Goal: Use online tool/utility: Utilize a website feature to perform a specific function

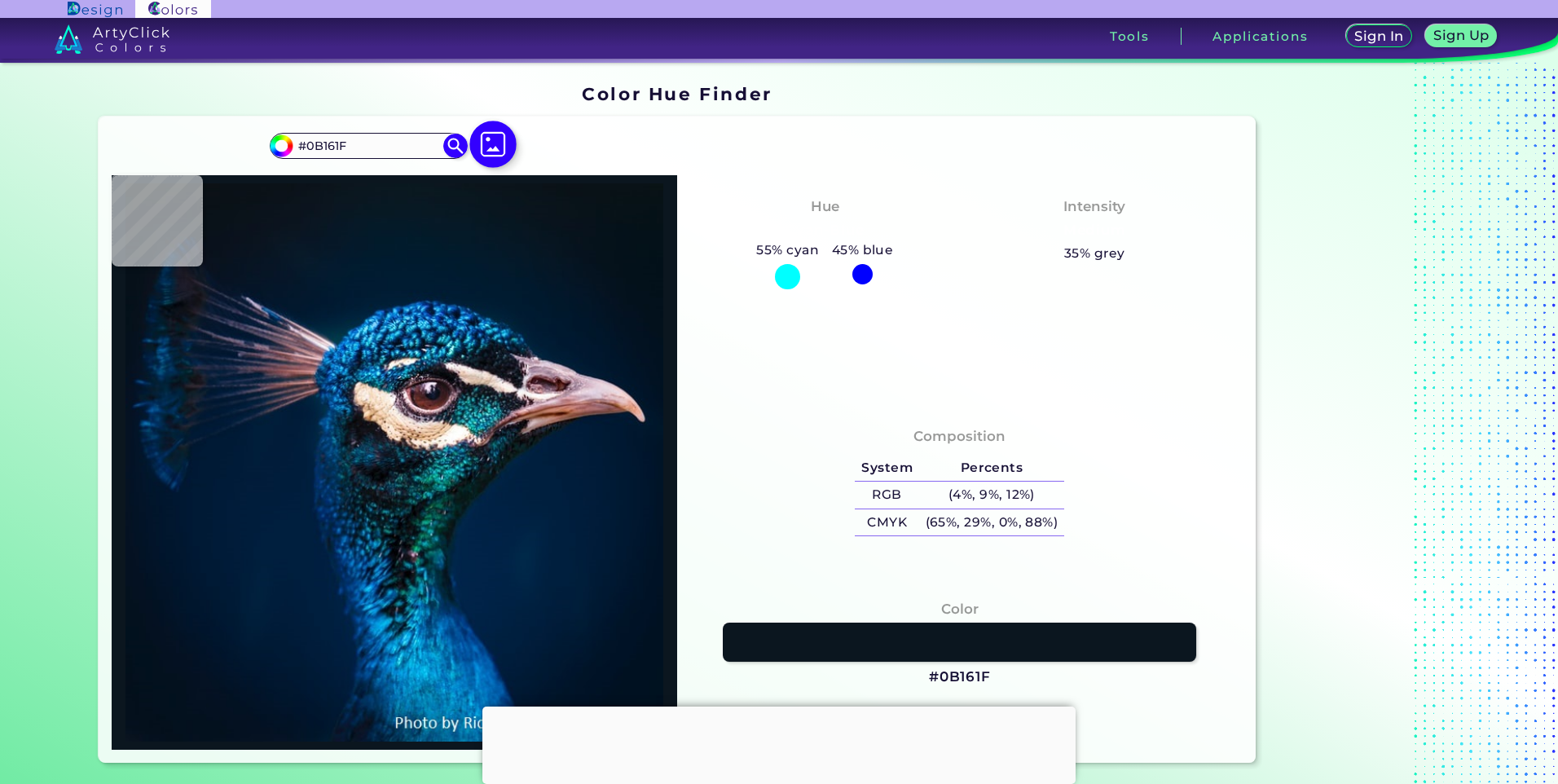
click at [476, 146] on img at bounding box center [493, 146] width 48 height 48
click at [0, 0] on input "file" at bounding box center [0, 0] width 0 height 0
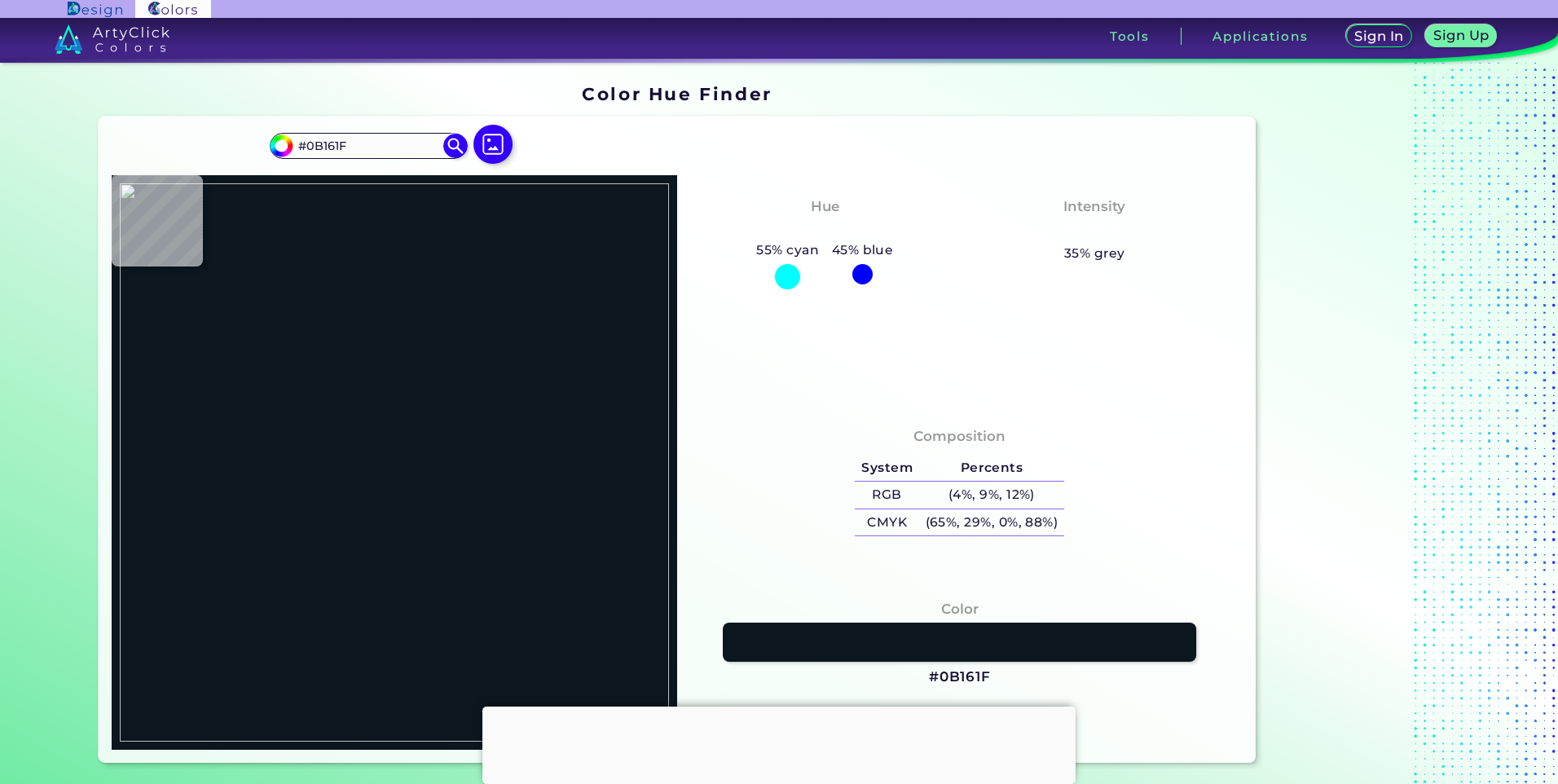
type input "#f8fff8"
type input "#F8FFF8"
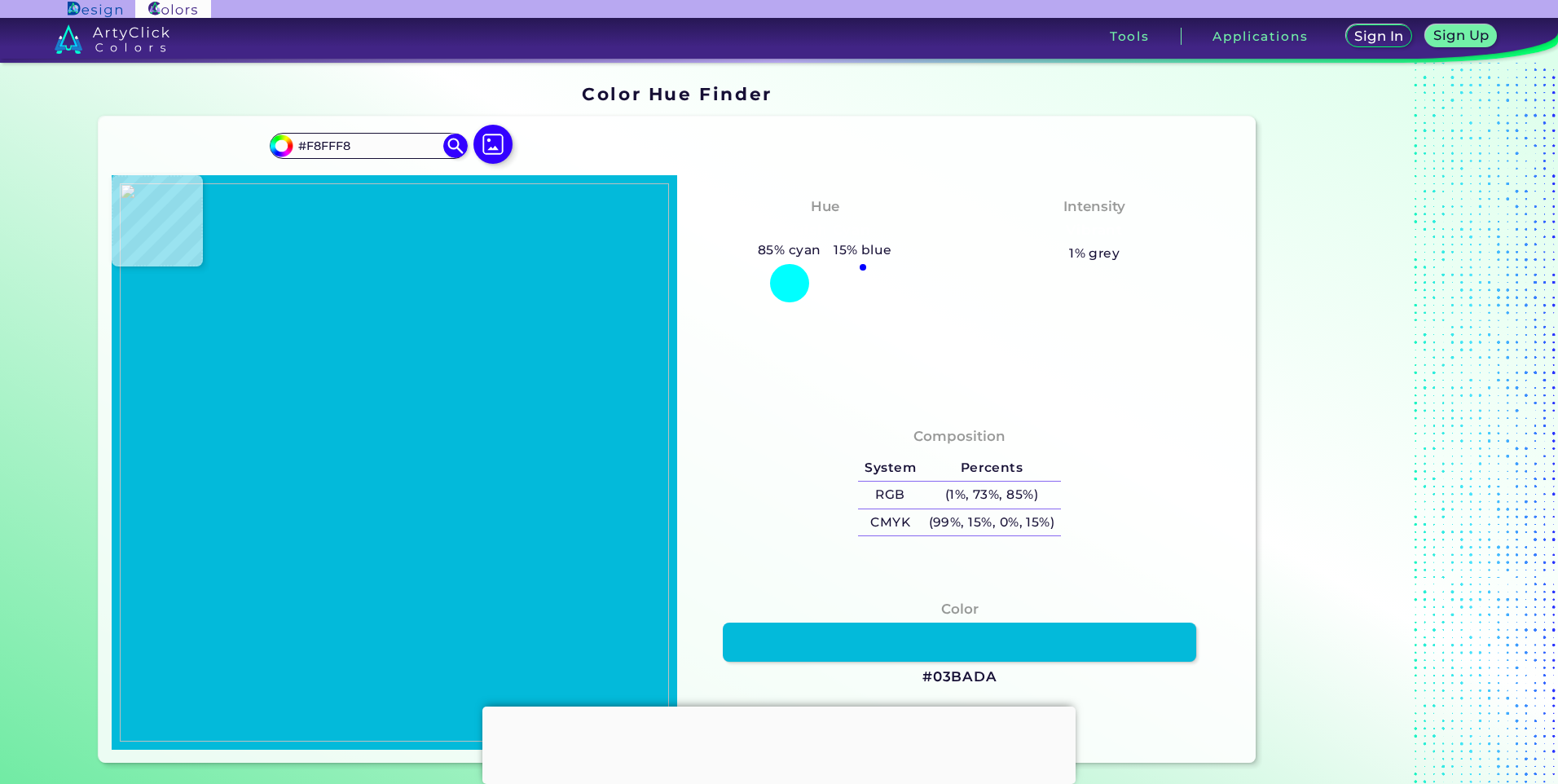
type input "#03bada"
type input "#03BADA"
type input "#00b9ca"
type input "#00B9CA"
type input "#00b8bf"
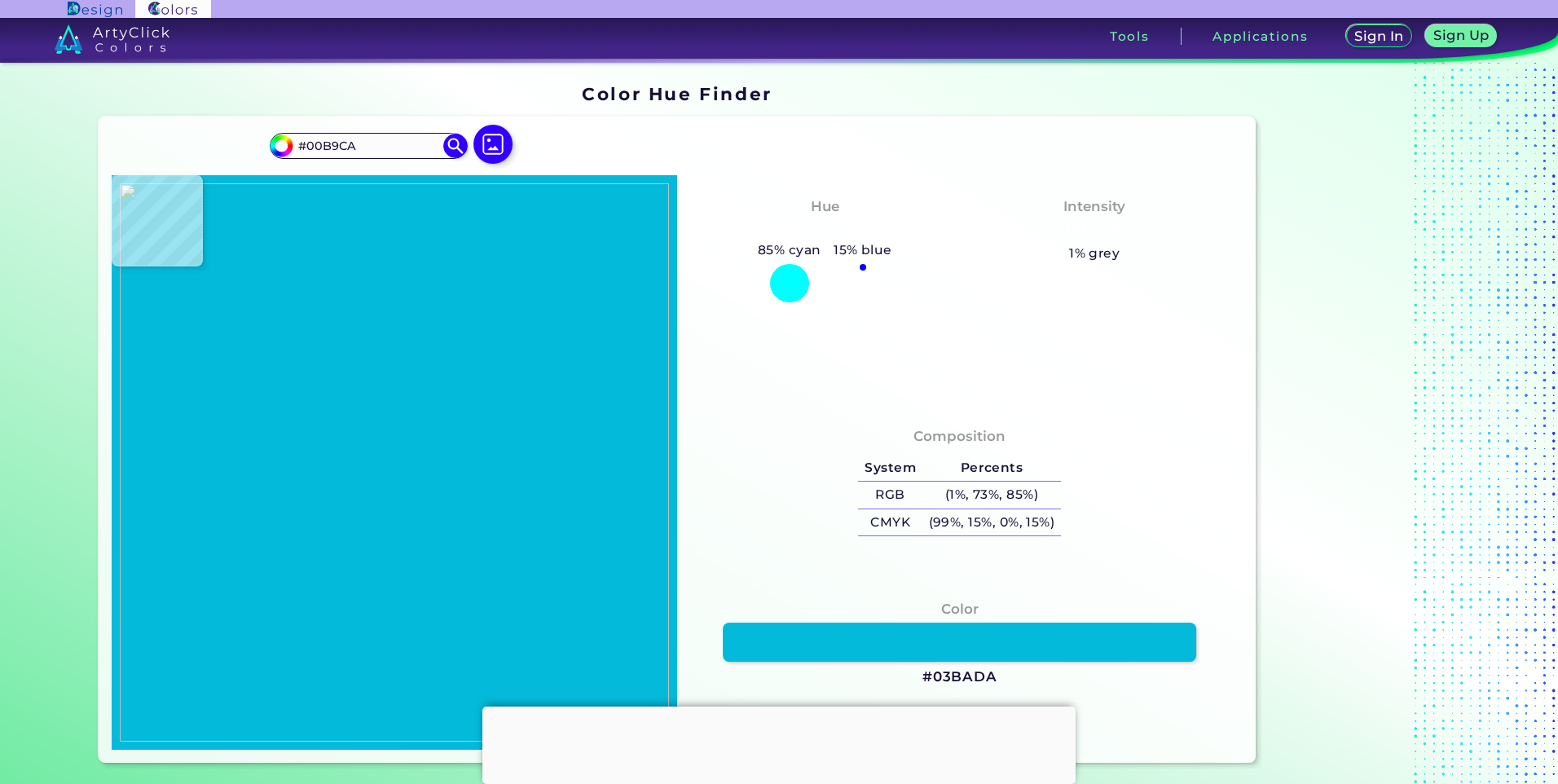
type input "#00B8BF"
type input "#47aeb6"
type input "#47AEB6"
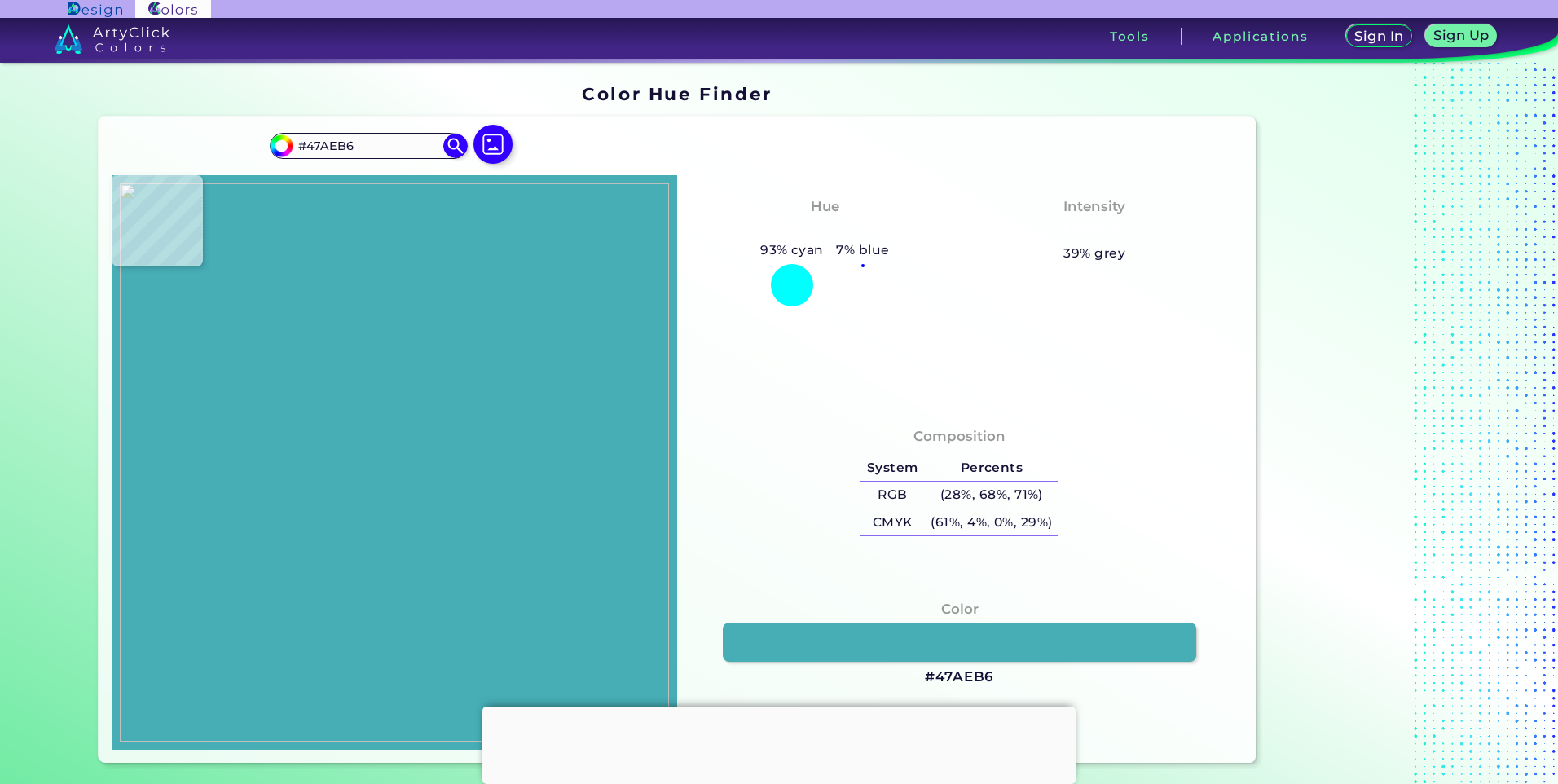
type input "#70bfc9"
type input "#70BFC9"
type input "#ffffff"
type input "#FFFFFF"
type input "#fdfefe"
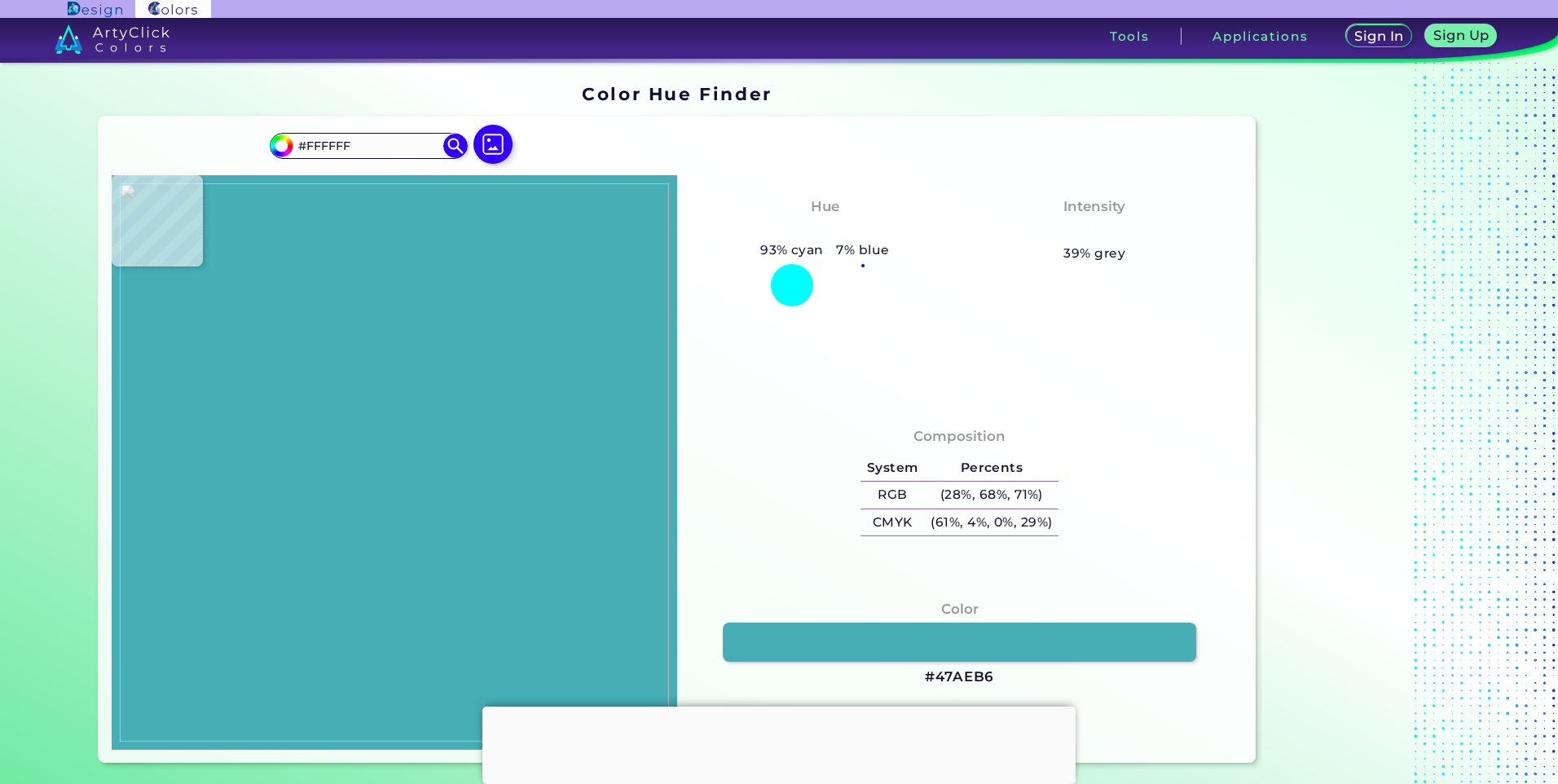
type input "#FDFEFE"
type input "#ecfef9"
type input "#ECFEF9"
type input "#a5e4d0"
type input "#A5E4D0"
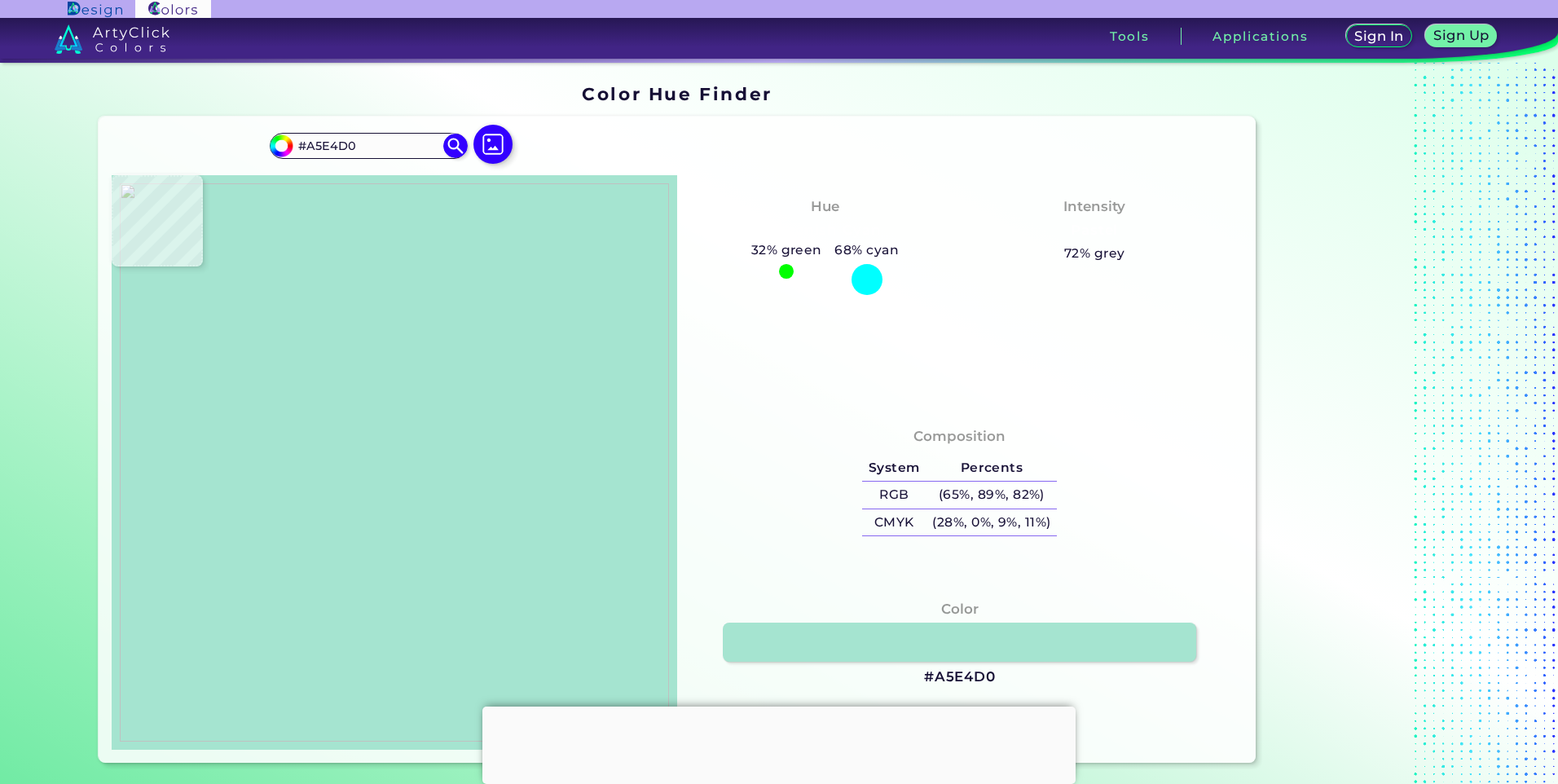
type input "#45957a"
type input "#45957A"
type input "#0b9367"
type input "#0B9367"
type input "#00a776"
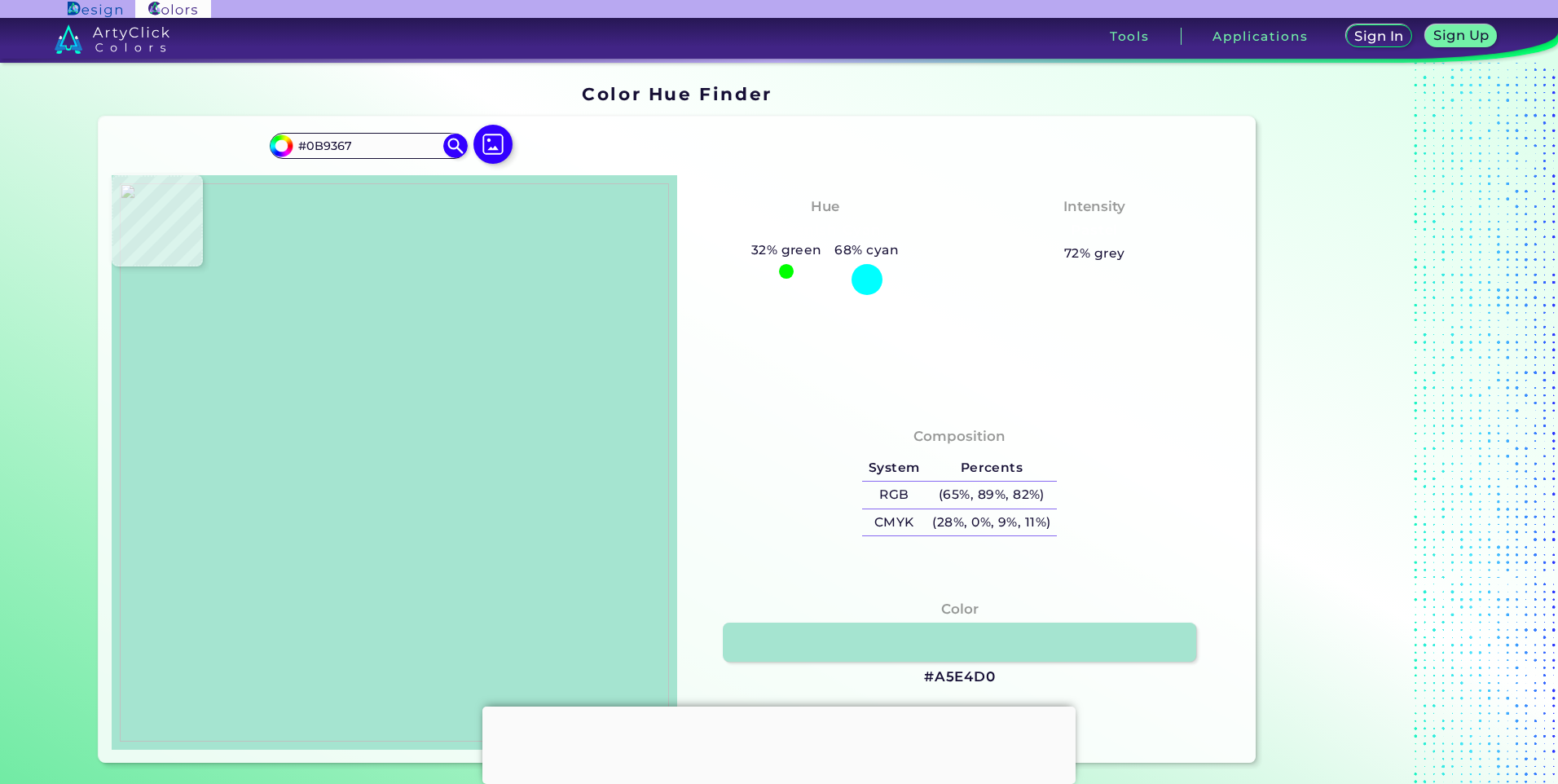
type input "#00A776"
type input "#03a77b"
type input "#03A77B"
type input "#01ac83"
type input "#01AC83"
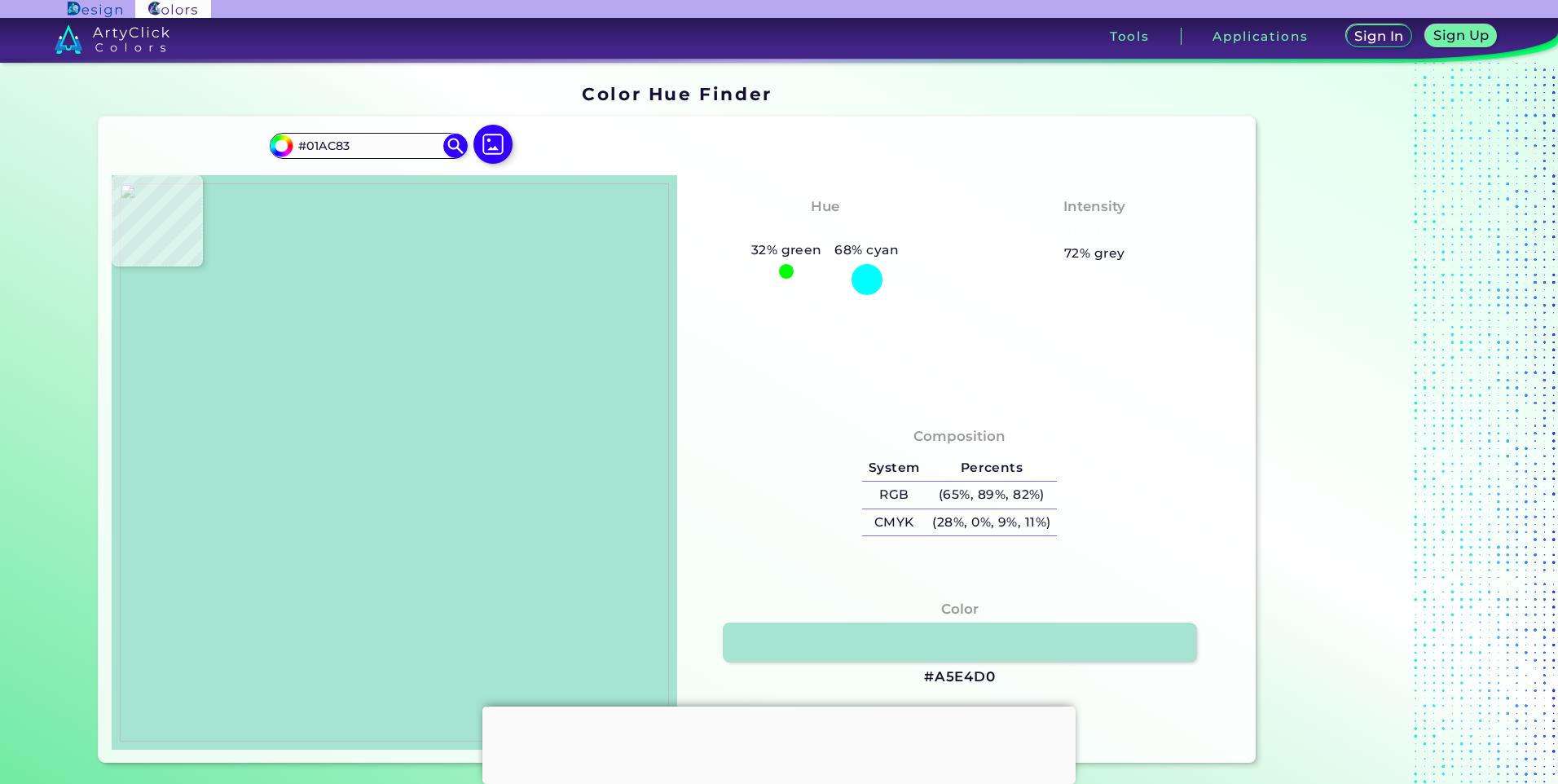
type input "#00ac92"
type input "#00AC92"
type input "#00b096"
type input "#00B096"
type input "#00b09d"
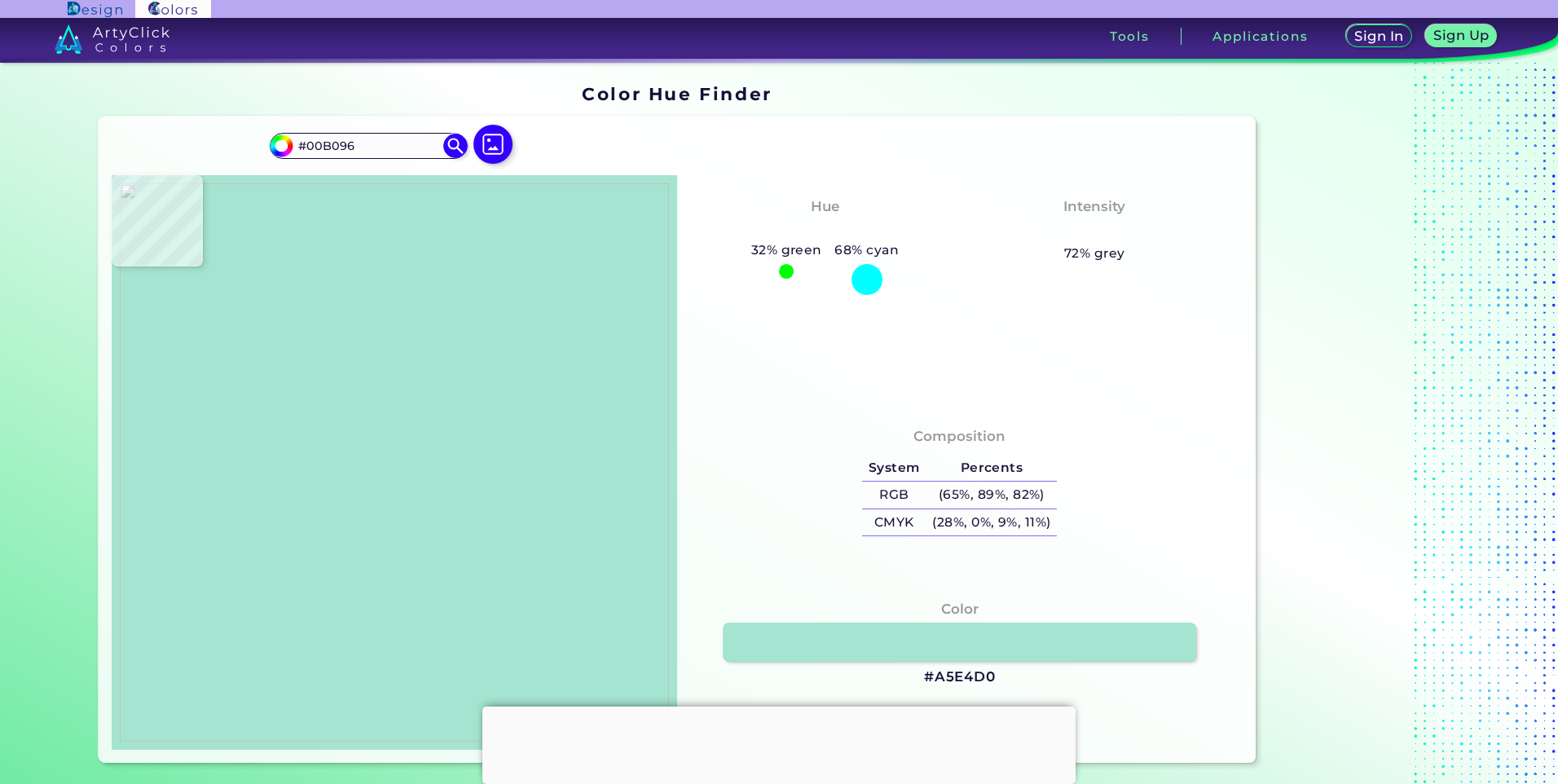
type input "#00B09D"
type input "#00b09f"
type input "#00B09F"
type input "#01b1a1"
type input "#01B1A1"
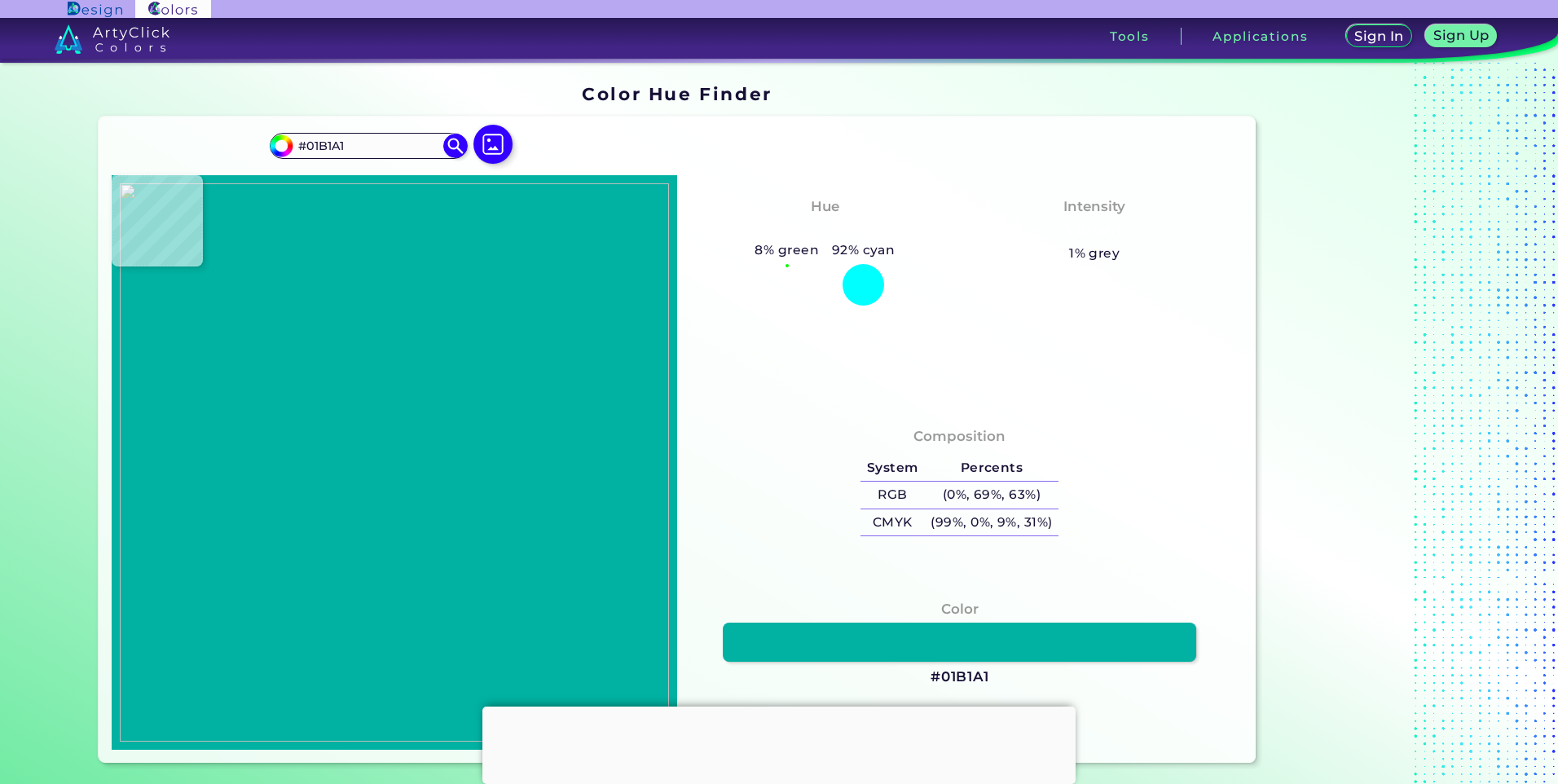
type input "#02b1a4"
type input "#02B1A4"
type input "#03b2a7"
type input "#03B2A7"
type input "#02b2a8"
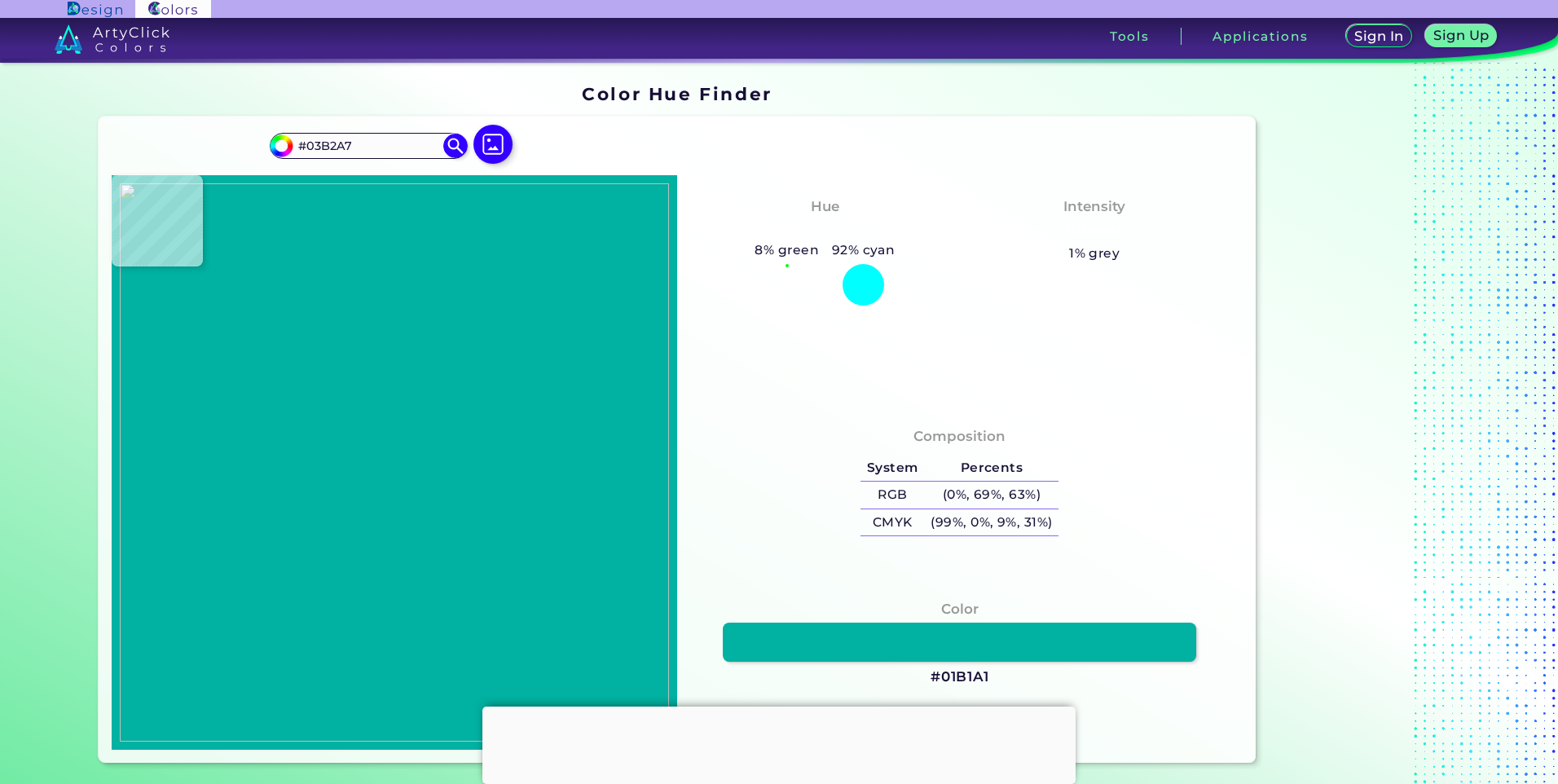
type input "#02B2A8"
type input "#00b3ab"
type input "#00B3AB"
type input "#01b3b0"
type input "#01B3B0"
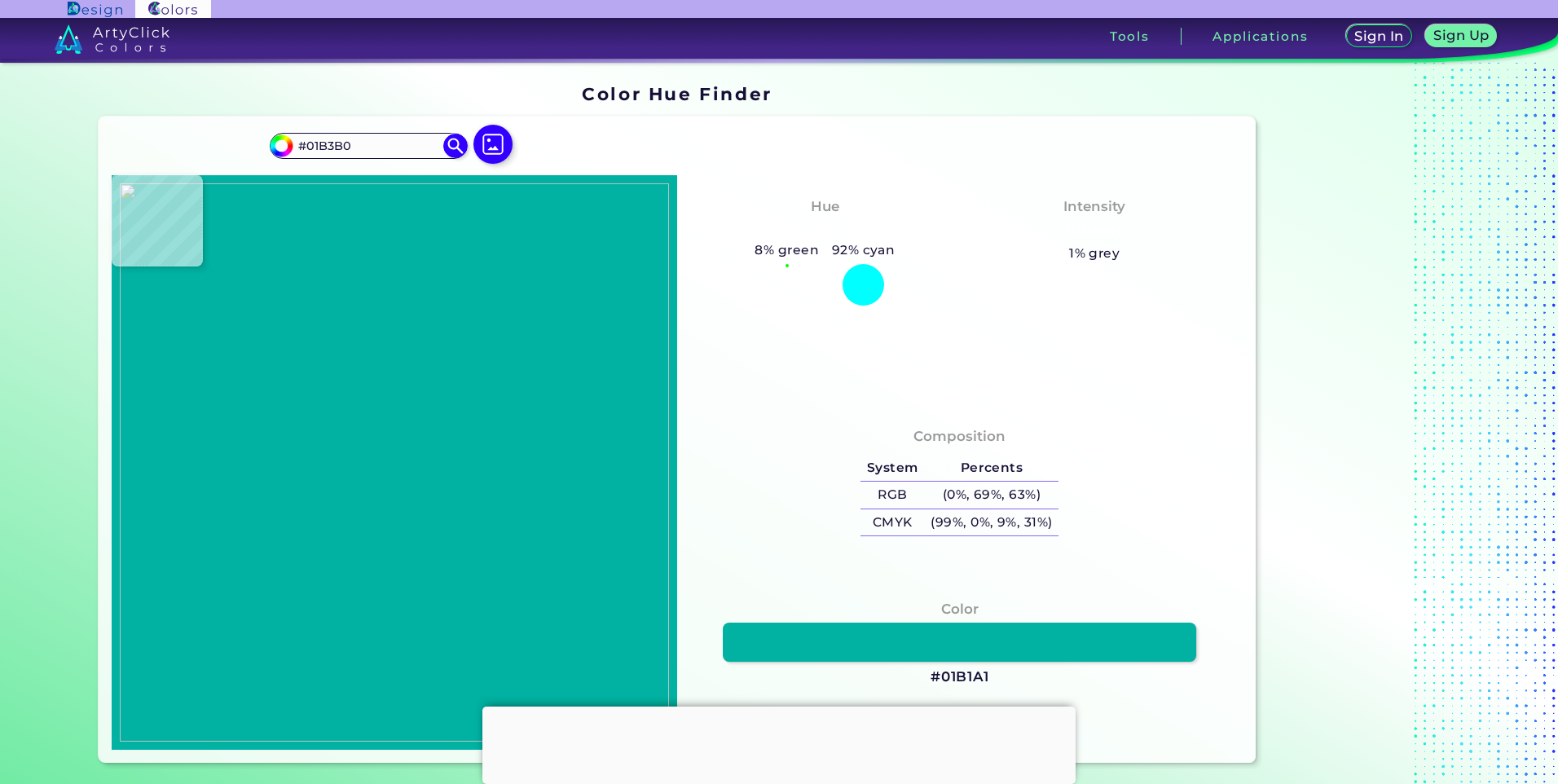
type input "#01b3b2"
type input "#01B3B2"
type input "#02b4b3"
type input "#02B4B3"
type input "#00b6b9"
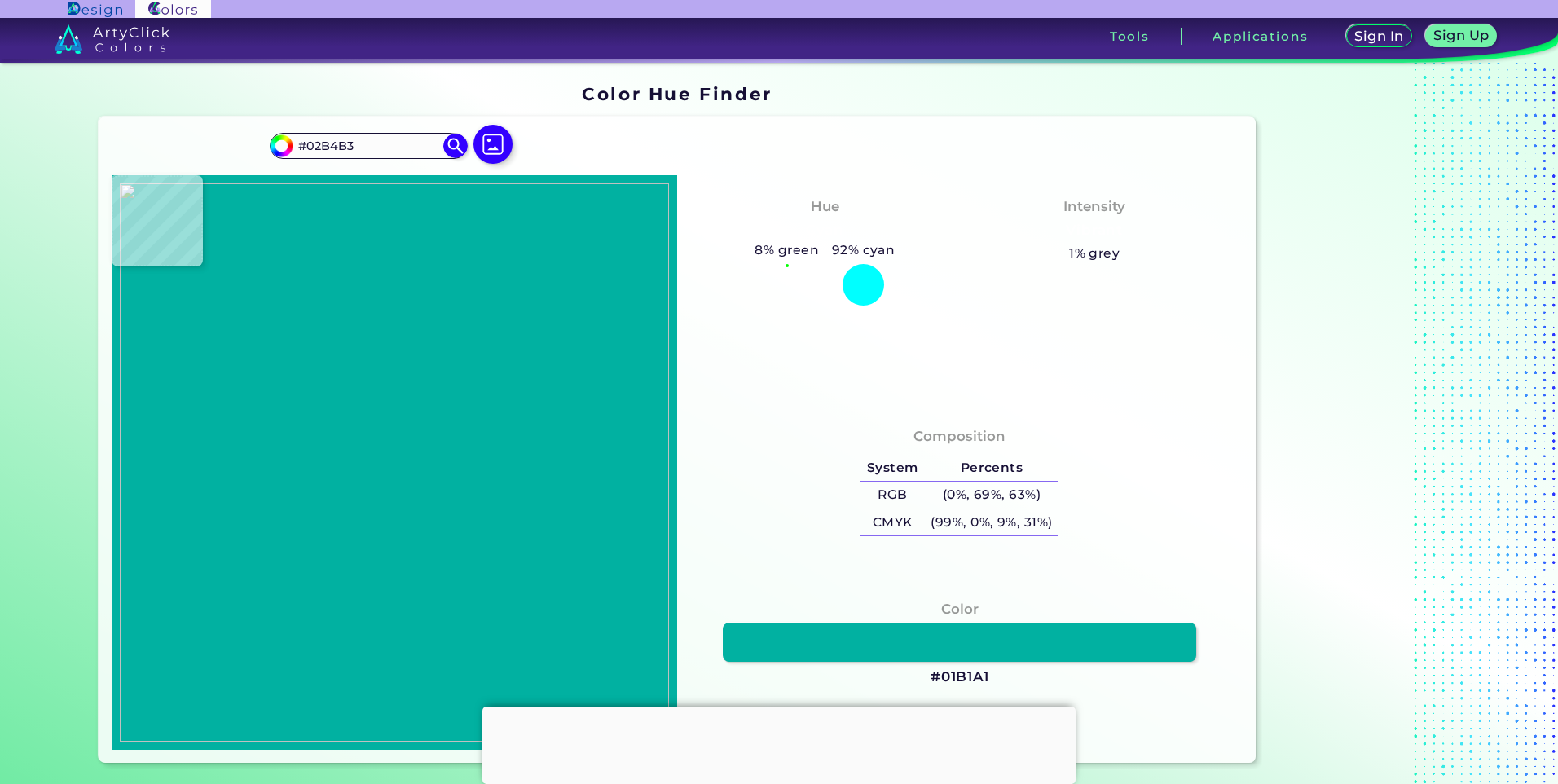
type input "#00B6B9"
type input "#01b7c5"
type input "#01B7C5"
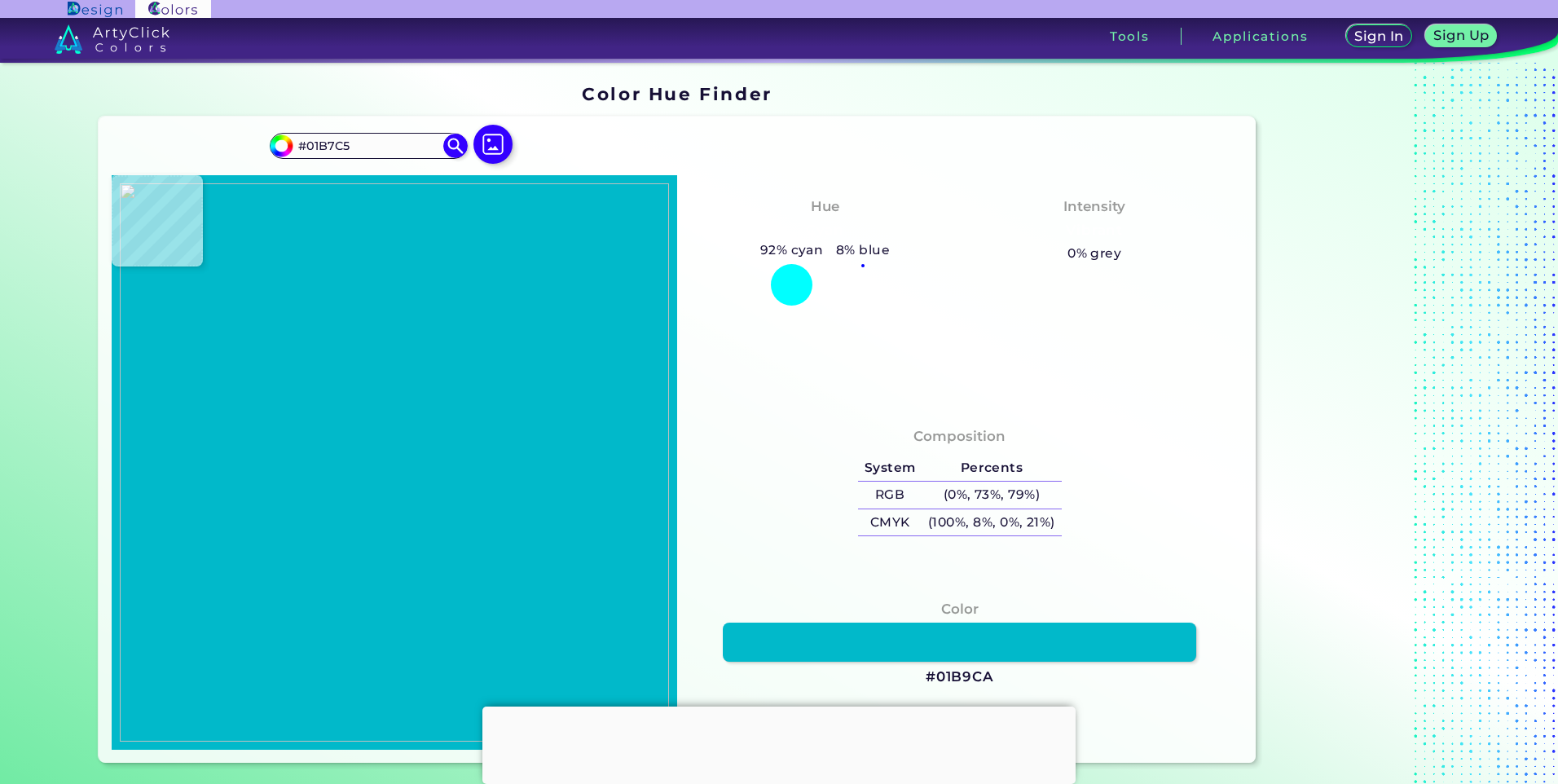
type input "#01b9ca"
type input "#01B9CA"
type input "#01b8cc"
type input "#01B8CC"
type input "#01b8ce"
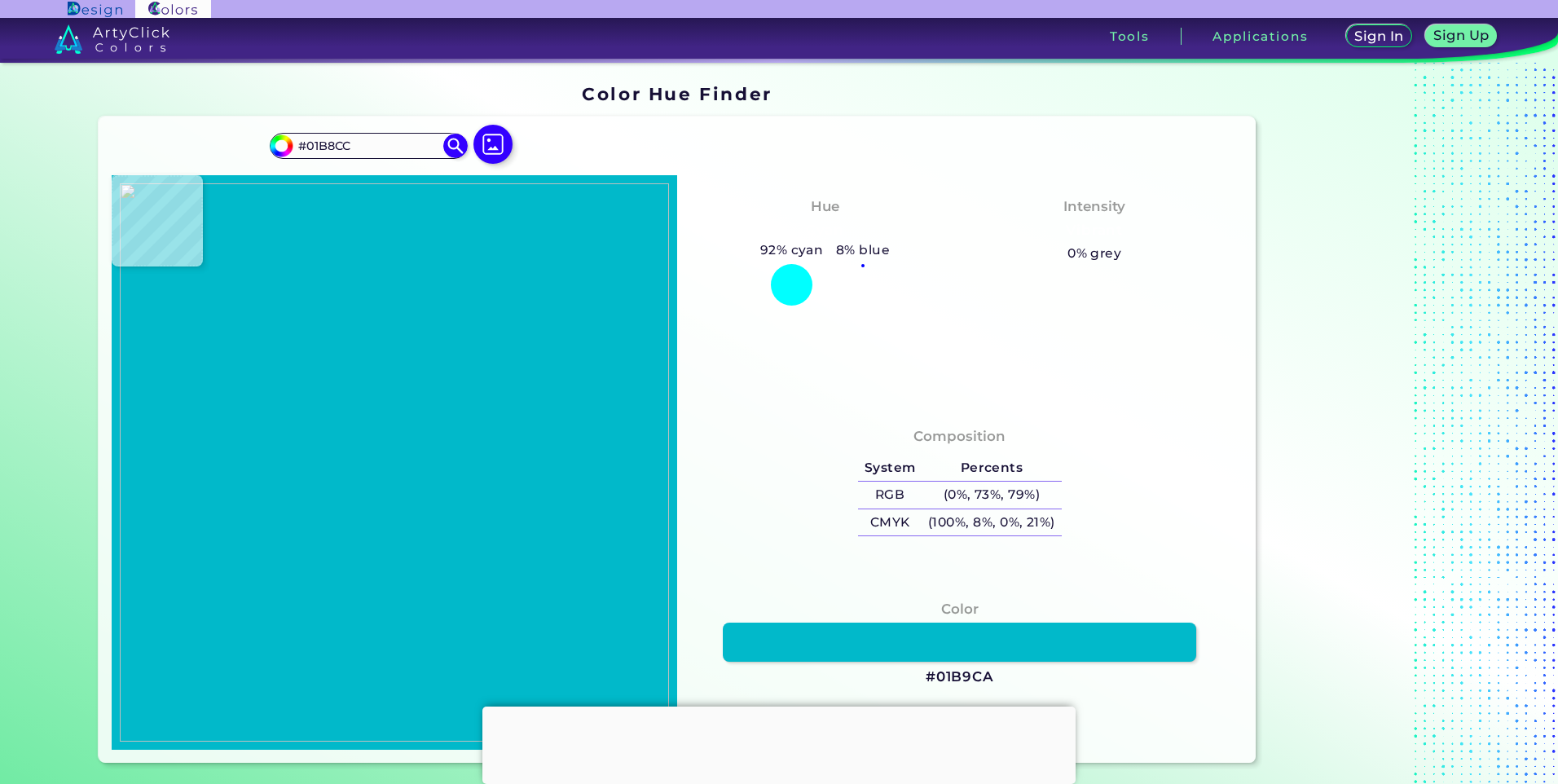
type input "#01B8CE"
type input "#02b9d1"
type input "#02B9D1"
type input "#00b9d1"
type input "#00B9D1"
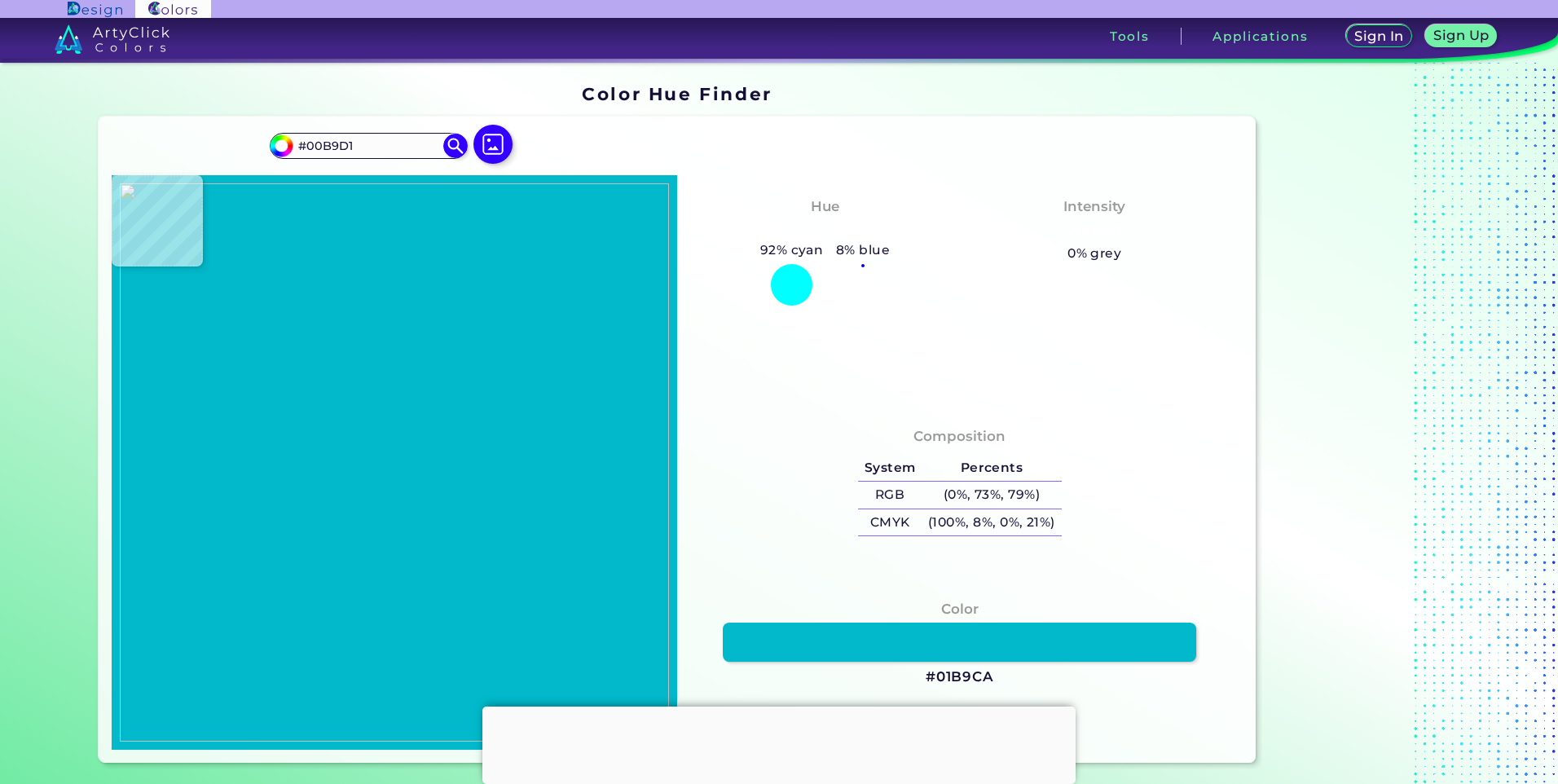
type input "#00bcd1"
type input "#00BCD1"
type input "#00bbd3"
type input "#00BBD3"
type input "#00b9d0"
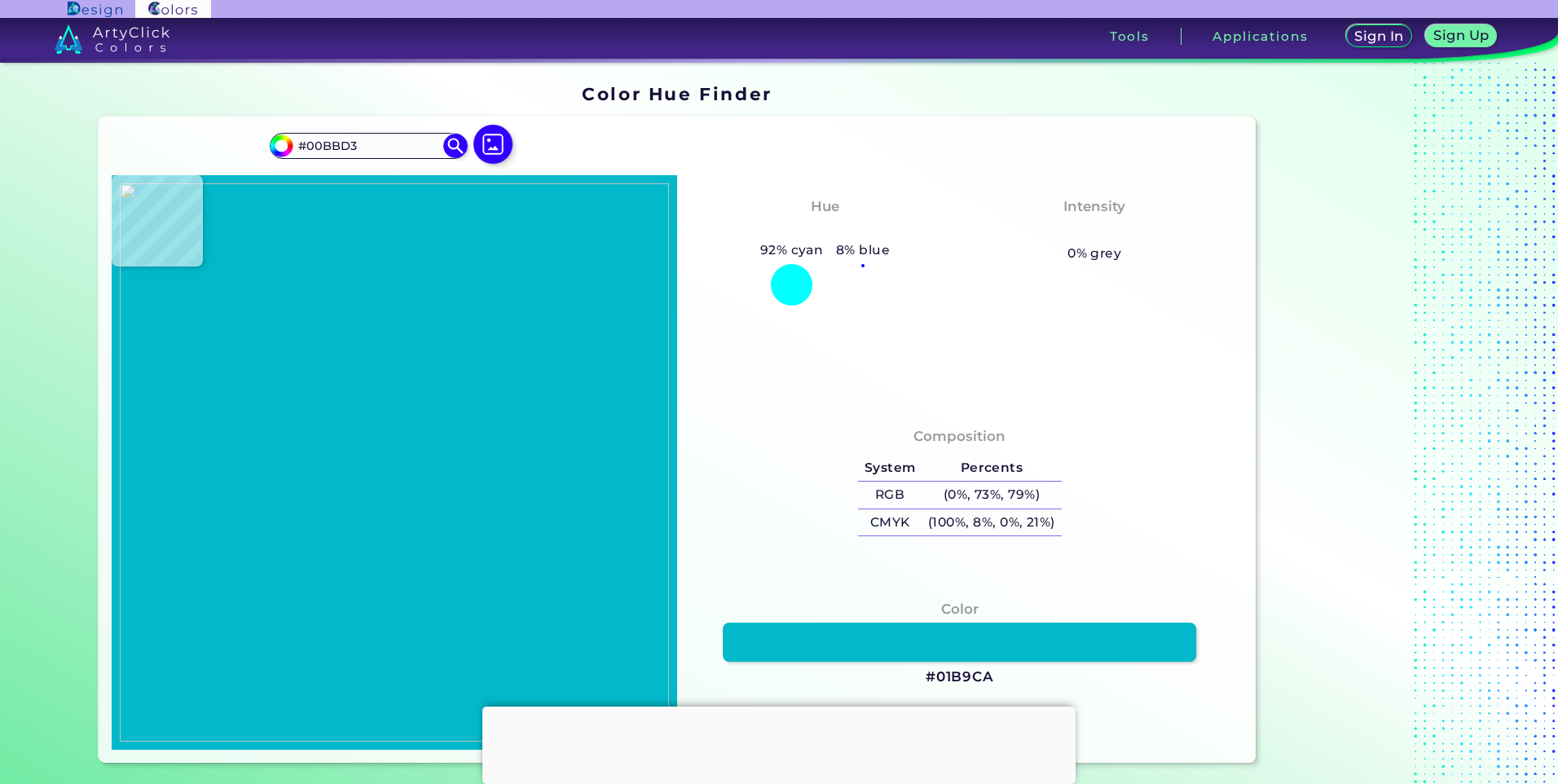
type input "#00B9D0"
type input "#00b9d1"
type input "#00B9D1"
type input "#00b8d0"
type input "#00B8D0"
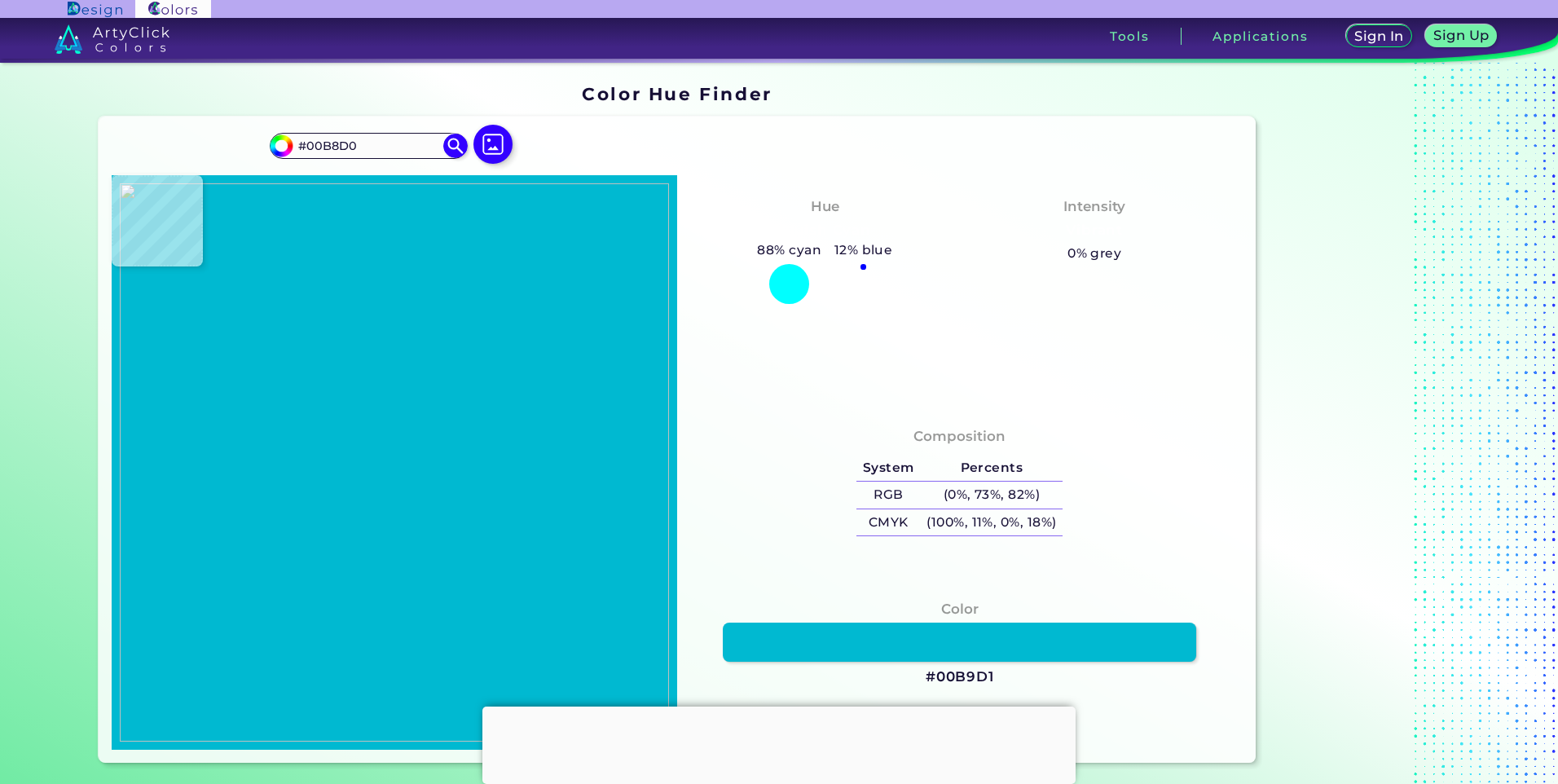
type input "#00b8cc"
type input "#00B8CC"
type input "#00b9ca"
type input "#00B9CA"
type input "#00b9cc"
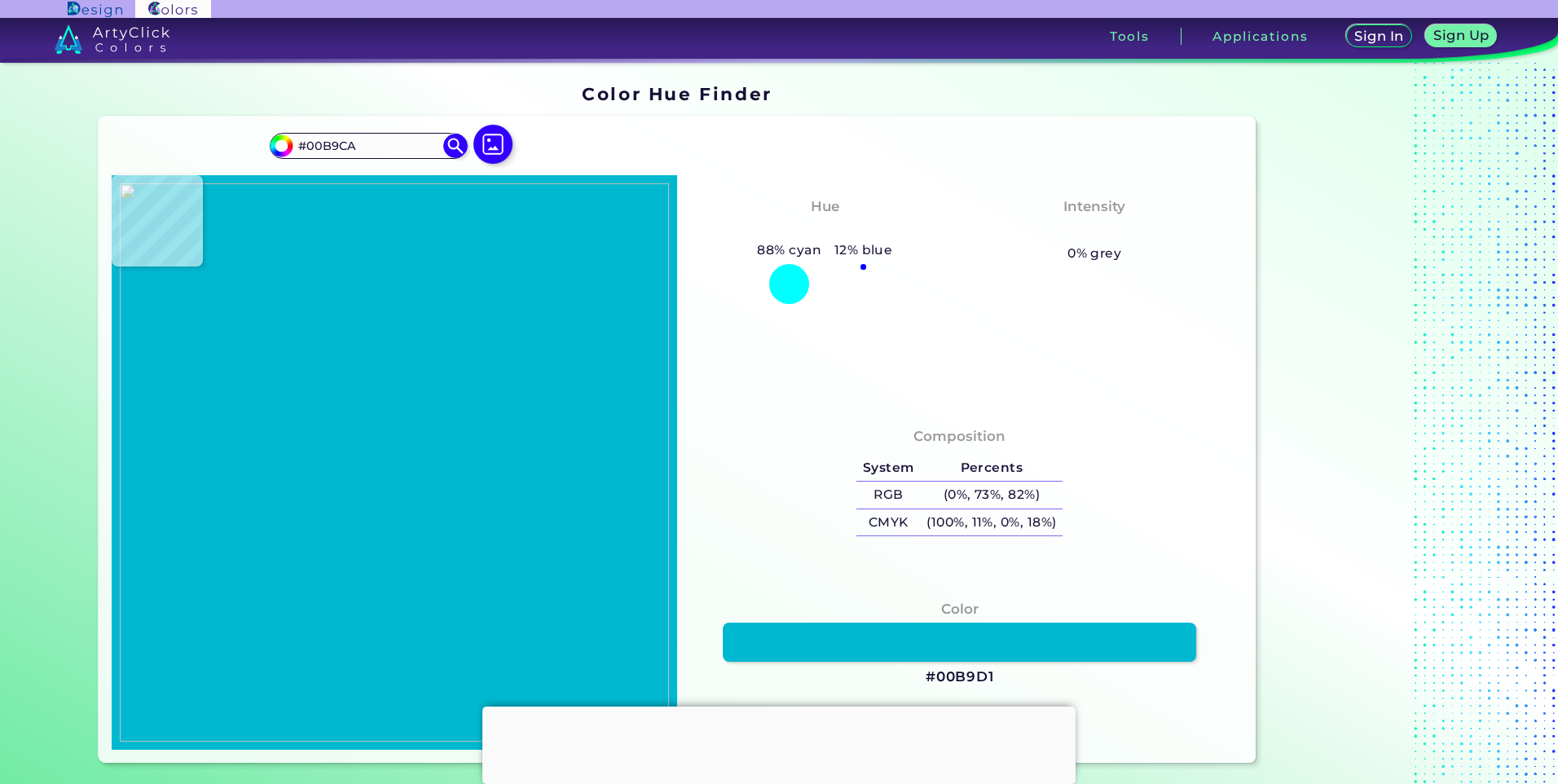
type input "#00B9CC"
type input "#00b9cd"
type input "#00B9CD"
type input "#00b8d0"
type input "#00B8D0"
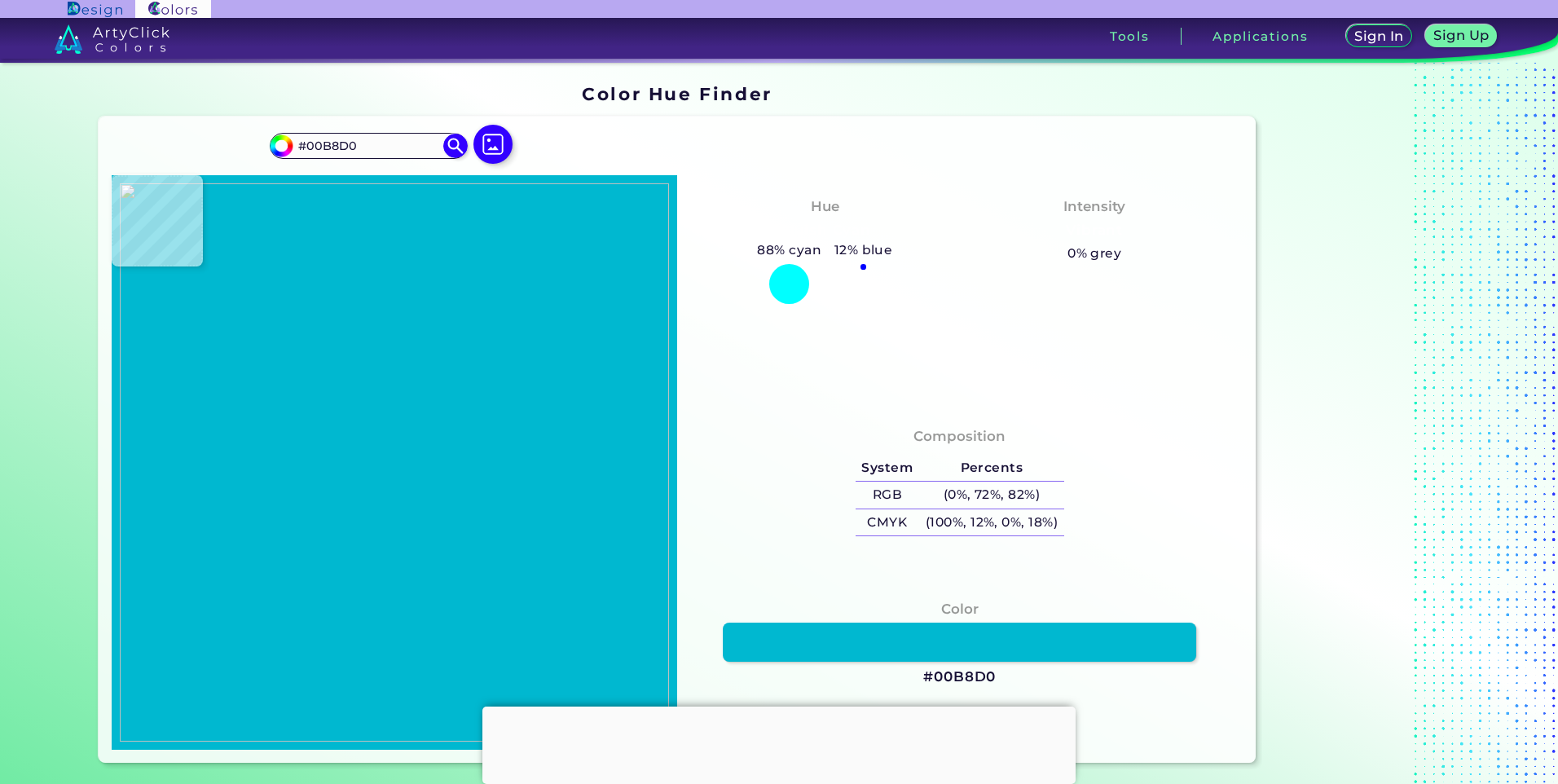
type input "#00b8ce"
type input "#00B8CE"
type input "#01b9c8"
type input "#01B9C8"
type input "#01b9c6"
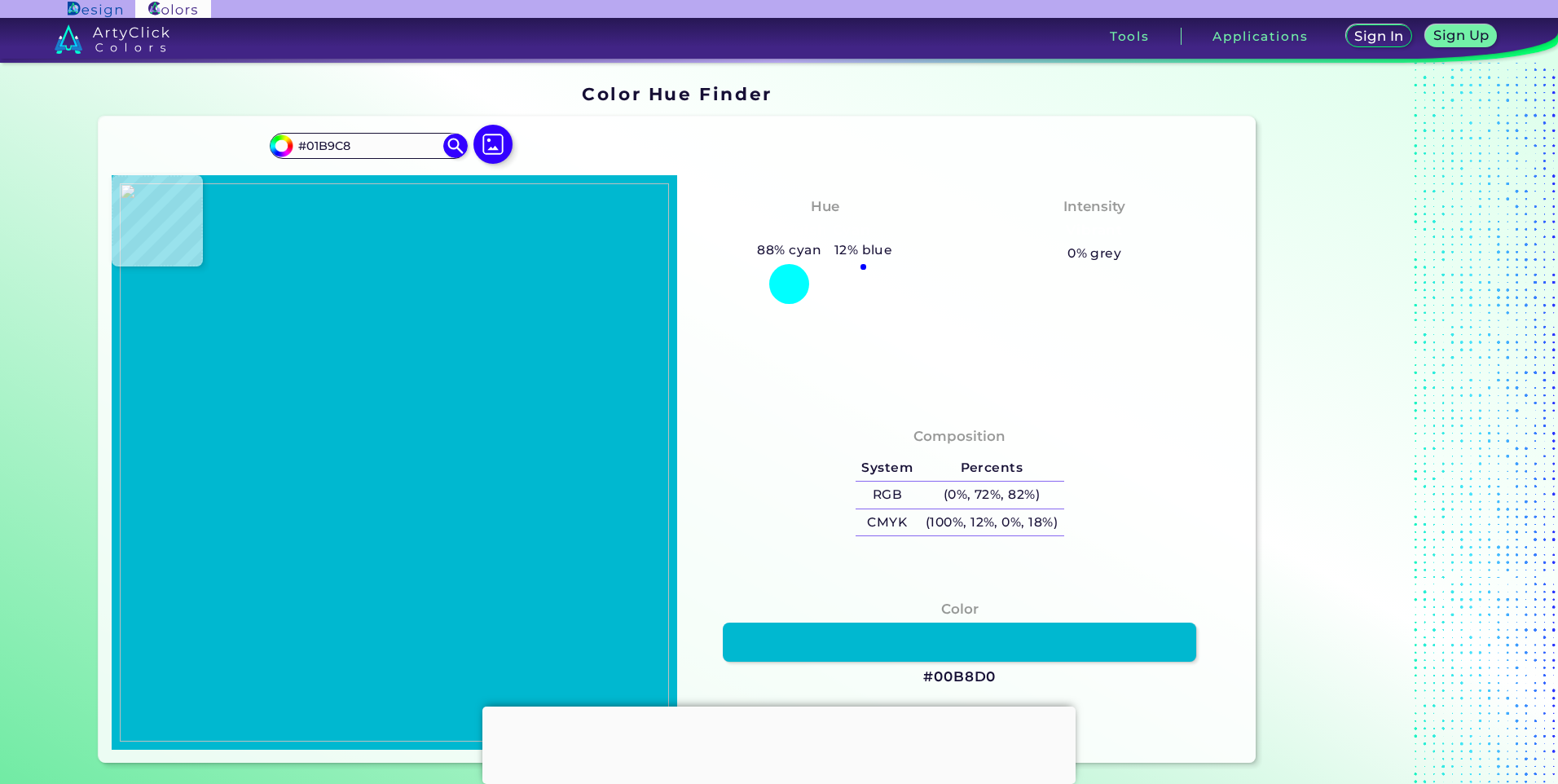
type input "#01B9C6"
type input "#01b9c4"
type input "#01B9C4"
type input "#01bac4"
type input "#01BAC4"
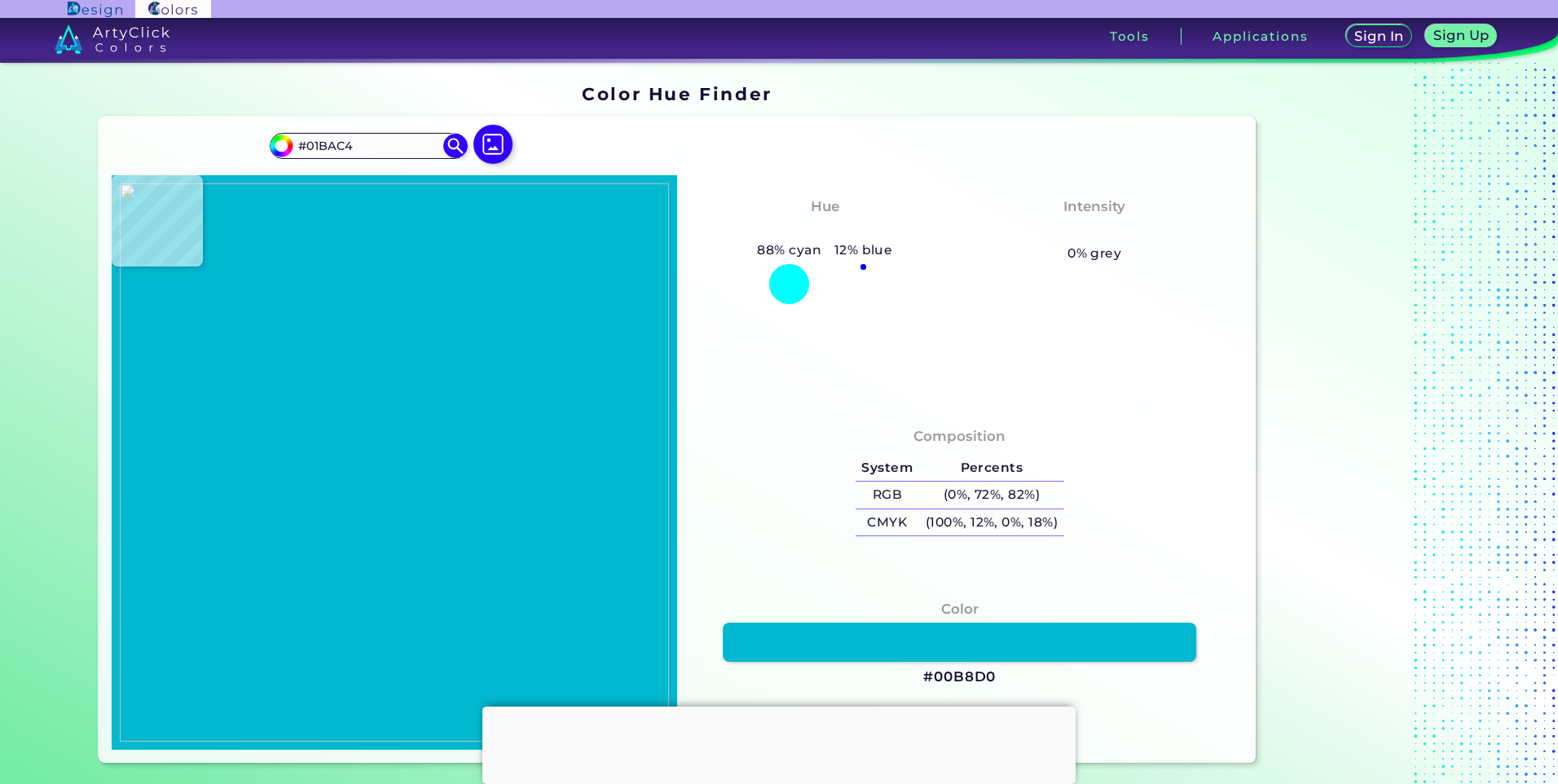
type input "#01b9c6"
type input "#01B9C6"
type input "#01b9c7"
type input "#01B9C7"
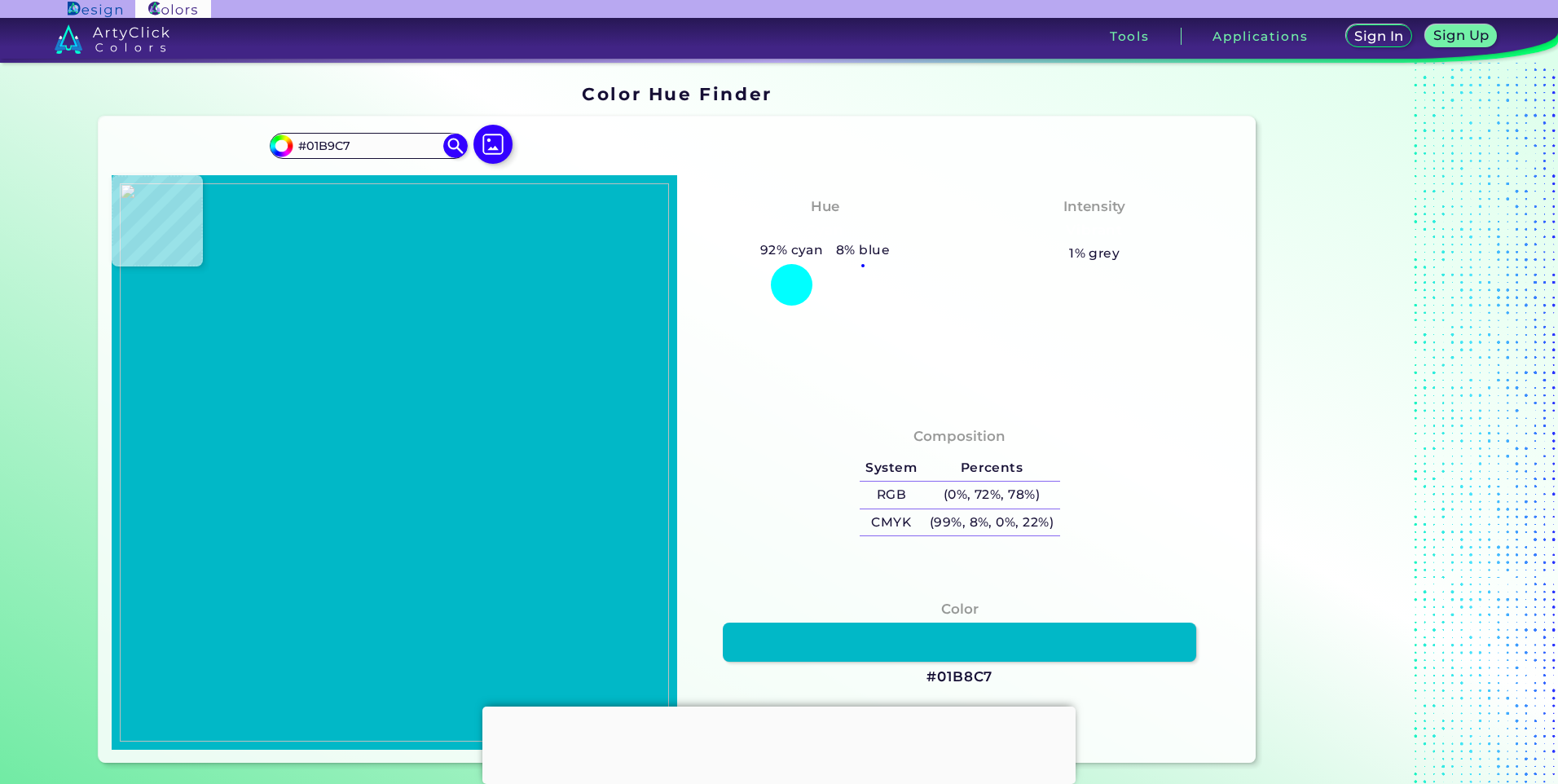
type input "#01b8c7"
type input "#01B8C7"
type input "#01b7cc"
type input "#01B7CC"
type input "#00b9cc"
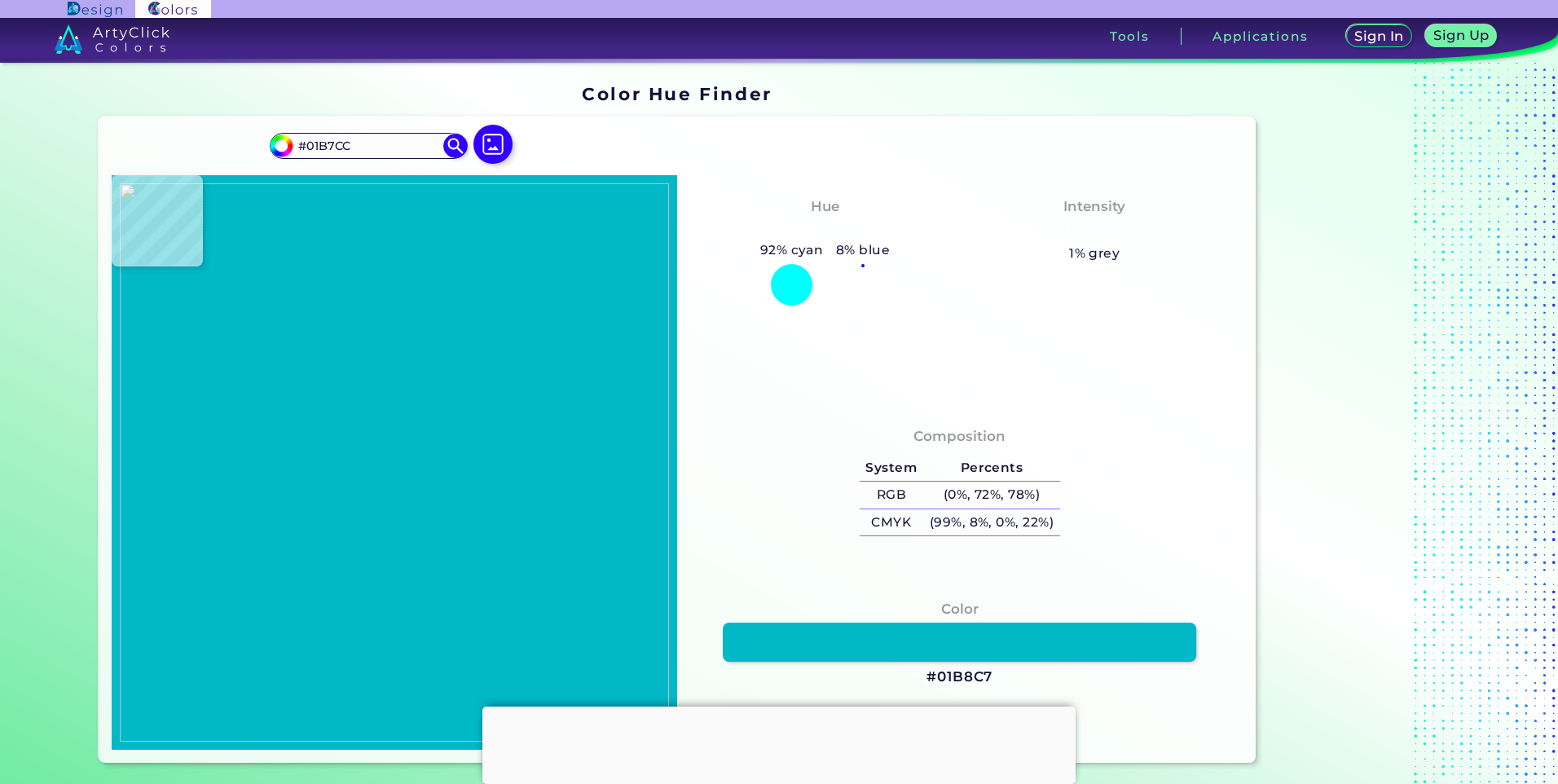
type input "#00B9CC"
type input "#00baca"
type input "#00BACA"
type input "#00b9ca"
type input "#00B9CA"
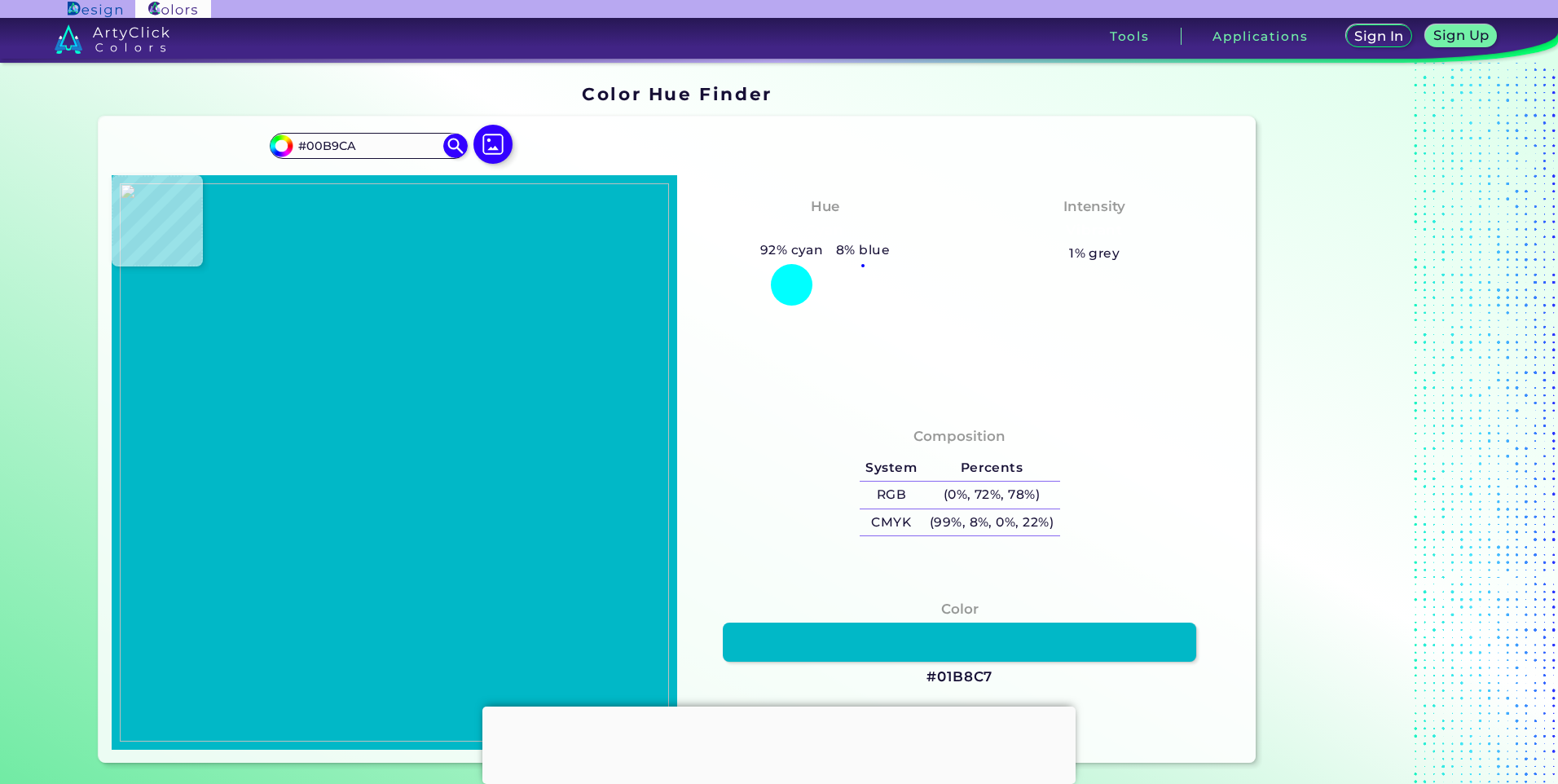
type input "#00b9cc"
type input "#00B9CC"
type input "#01b7cc"
type input "#01B7CC"
type input "#02b8ca"
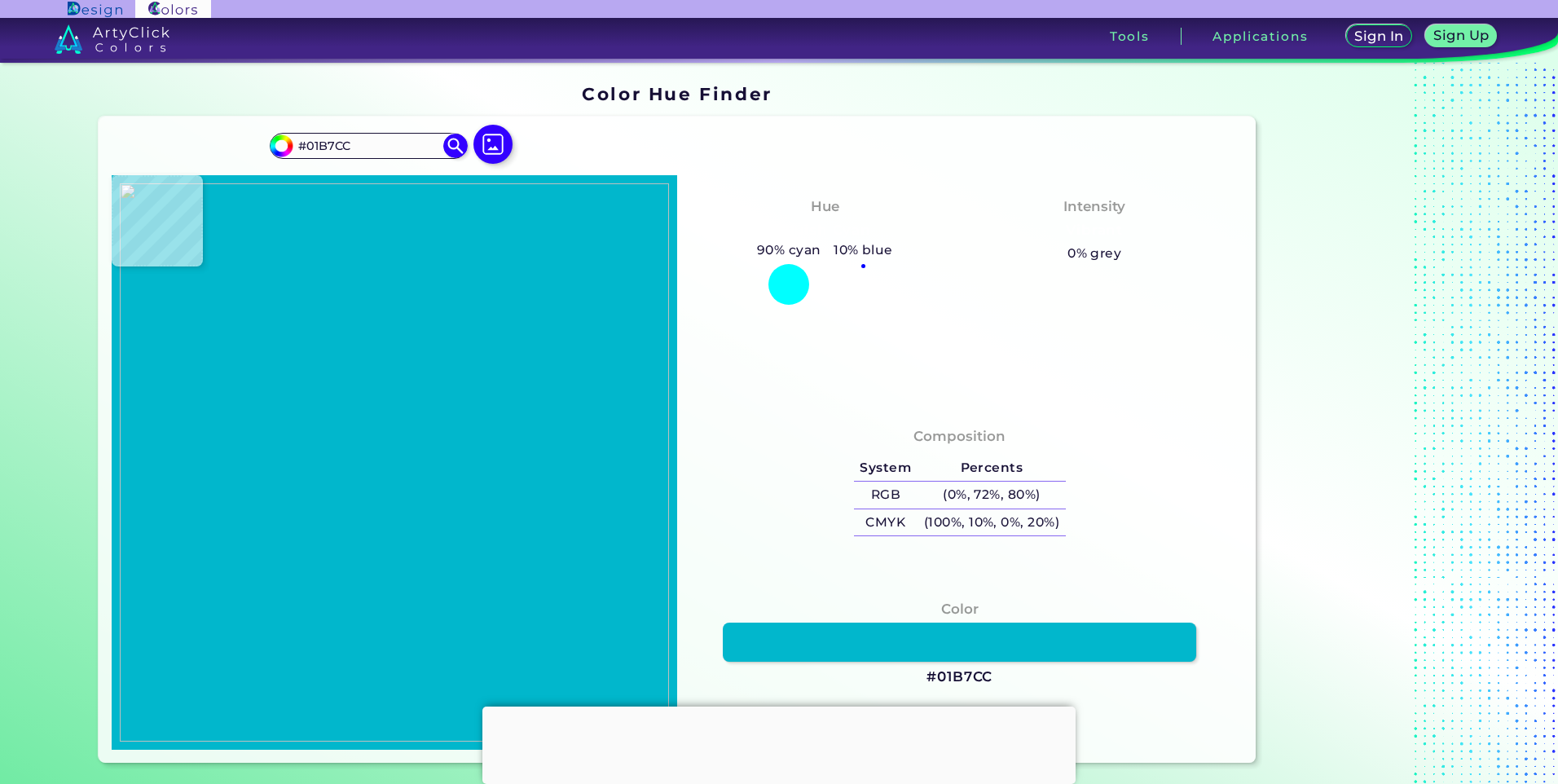
type input "#02B8CA"
type input "#02b8c8"
type input "#02B8C8"
type input "#02b9c4"
type input "#02B9C4"
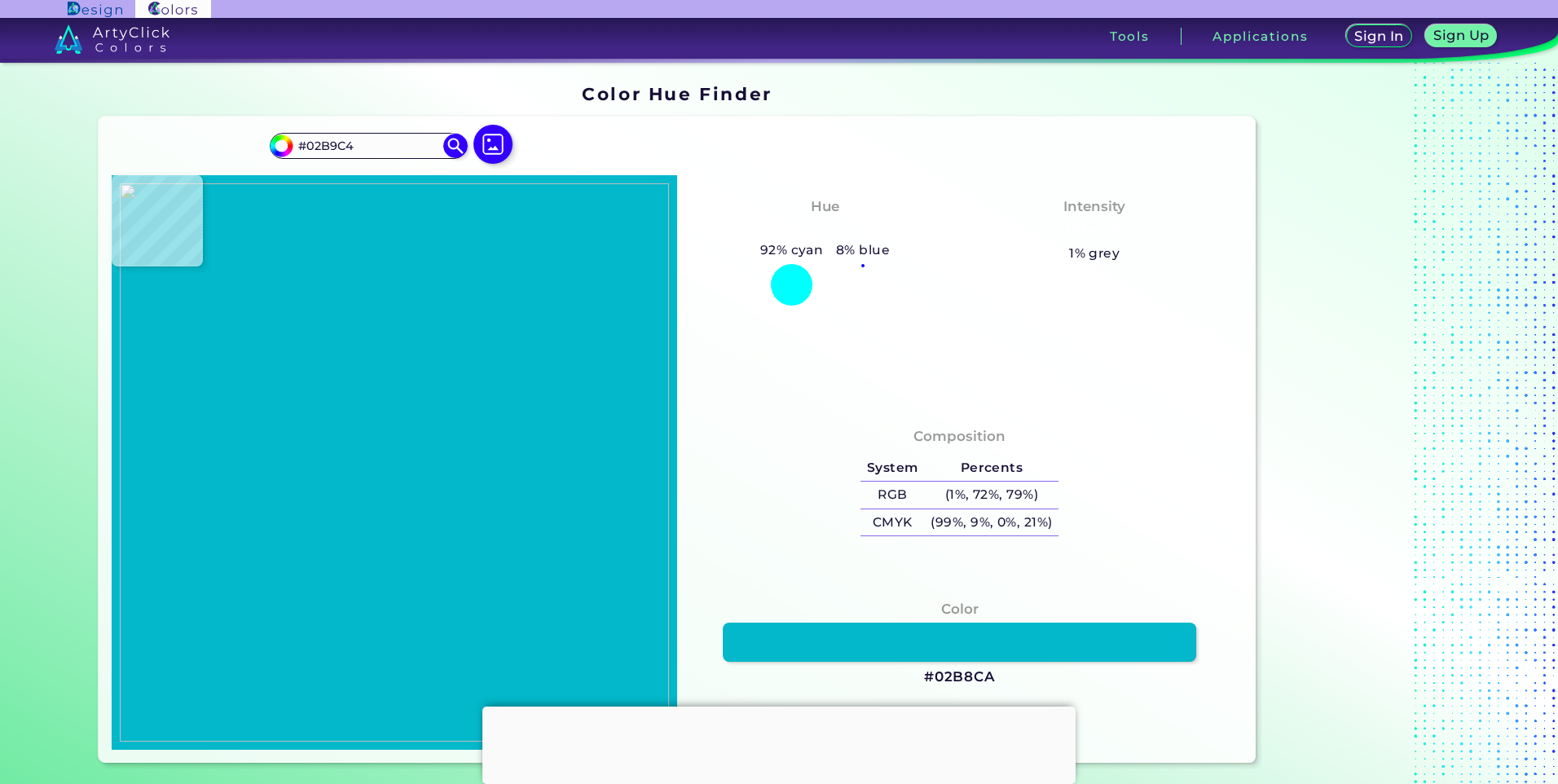
type input "#01b8c1"
type input "#01B8C1"
type input "#01b8bf"
type input "#01B8BF"
type input "#01b9bf"
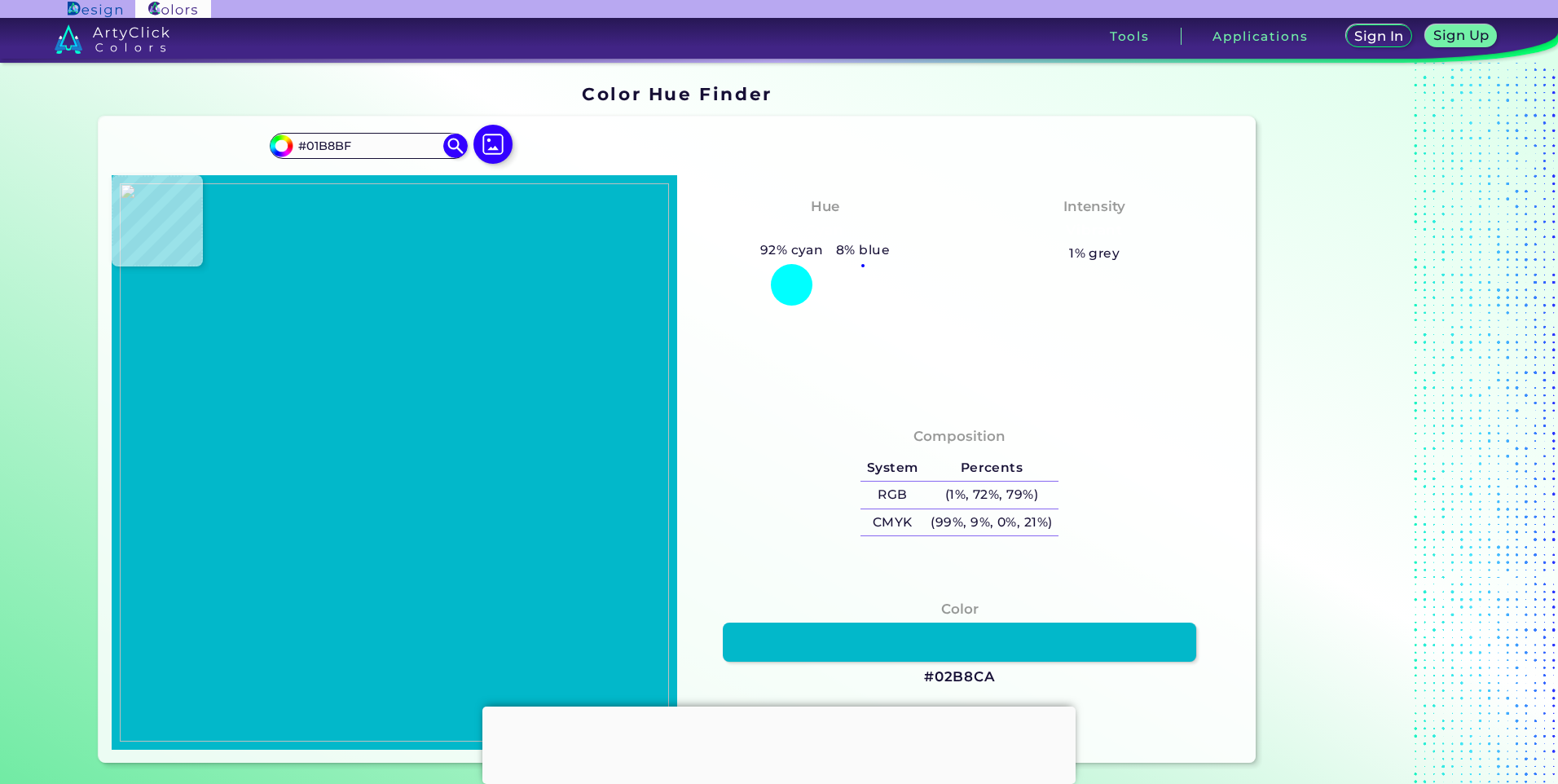
type input "#01B9BF"
type input "#02b7be"
type input "#02B7BE"
type input "#00b6bb"
type input "#00B6BB"
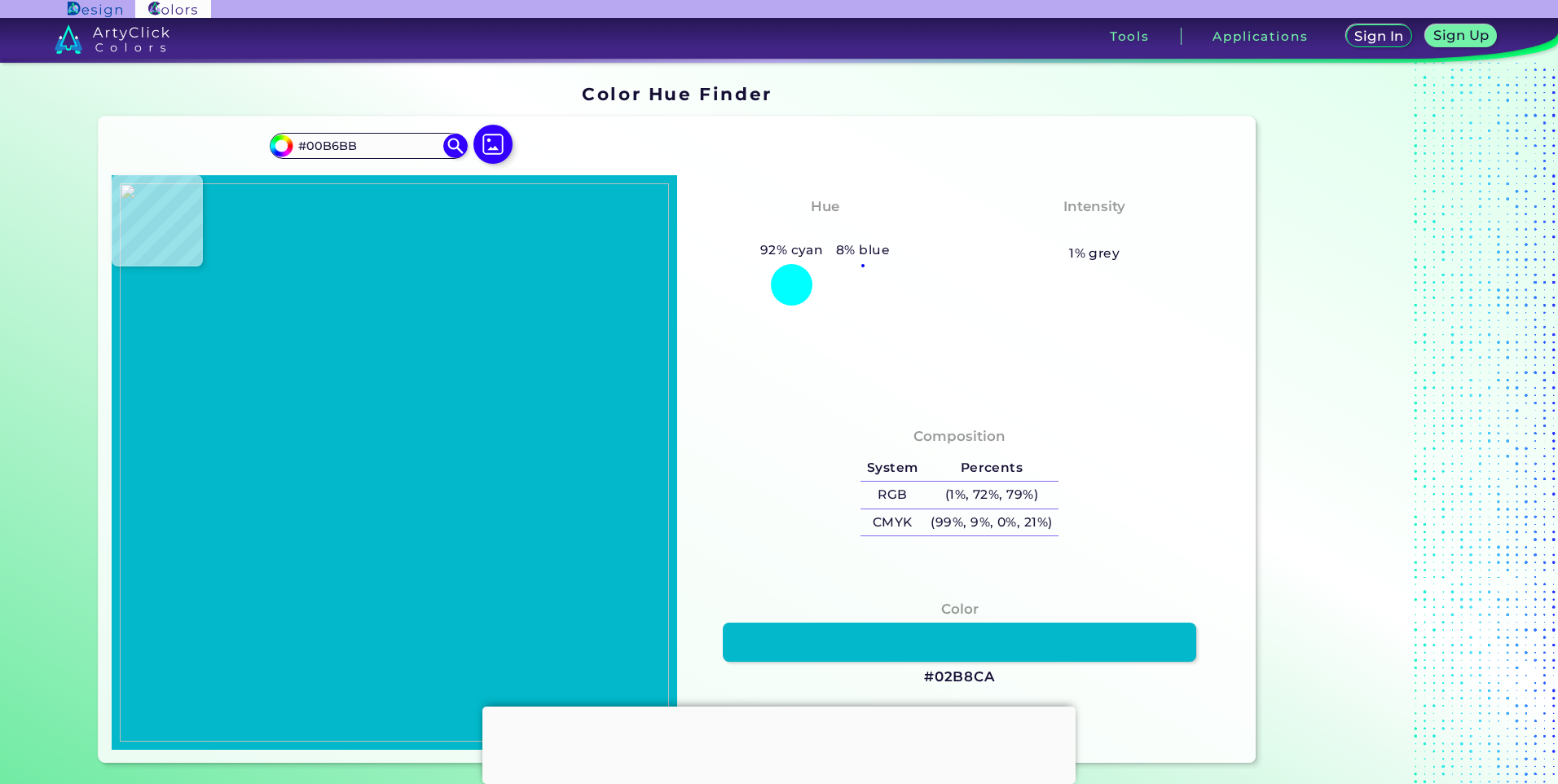
type input "#00b6ba"
type input "#00B6BA"
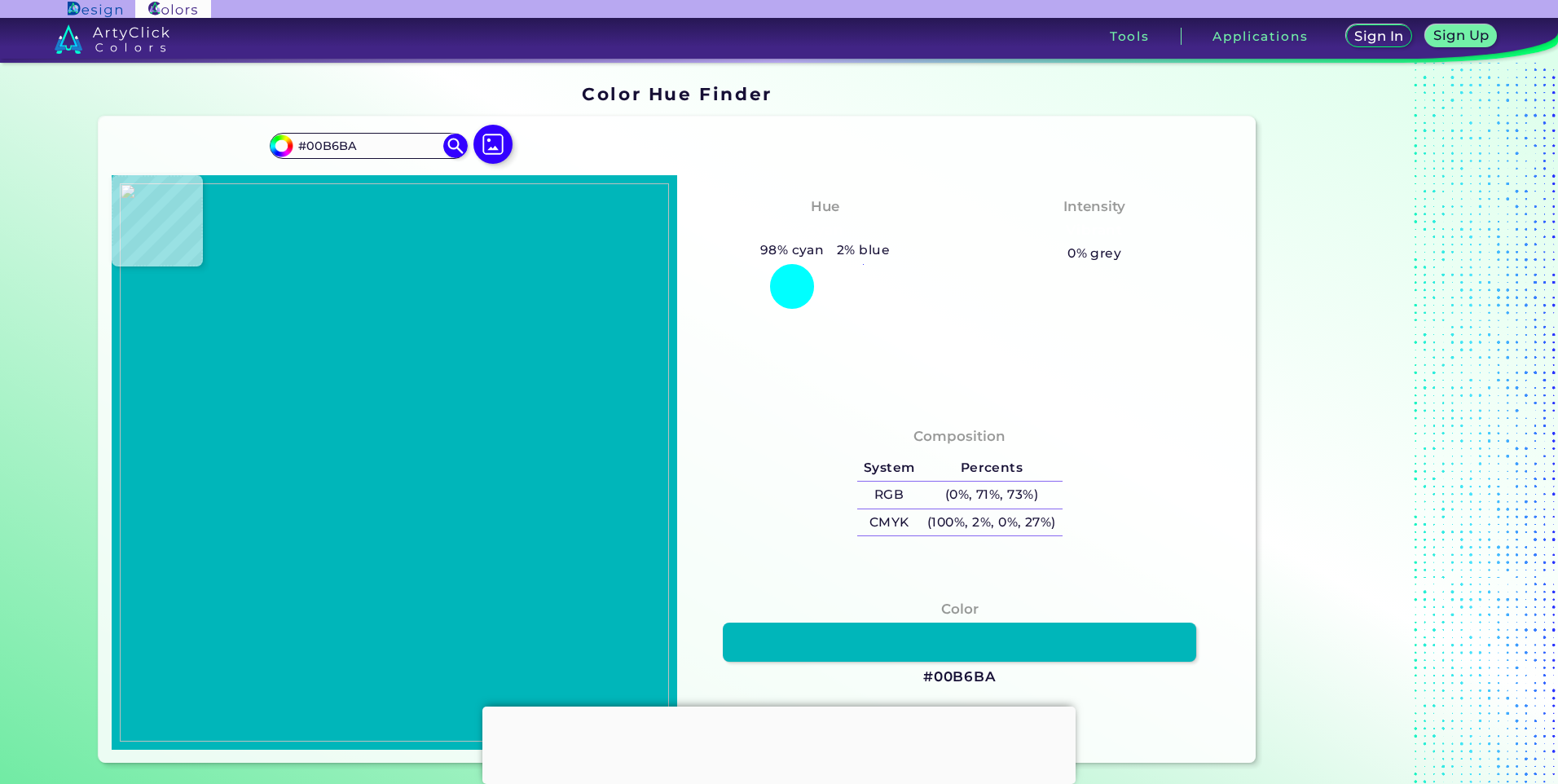
type input "#03b7b8"
type input "#03B7B8"
type input "#02b6b6"
type input "#02B6B6"
type input "#02b6b5"
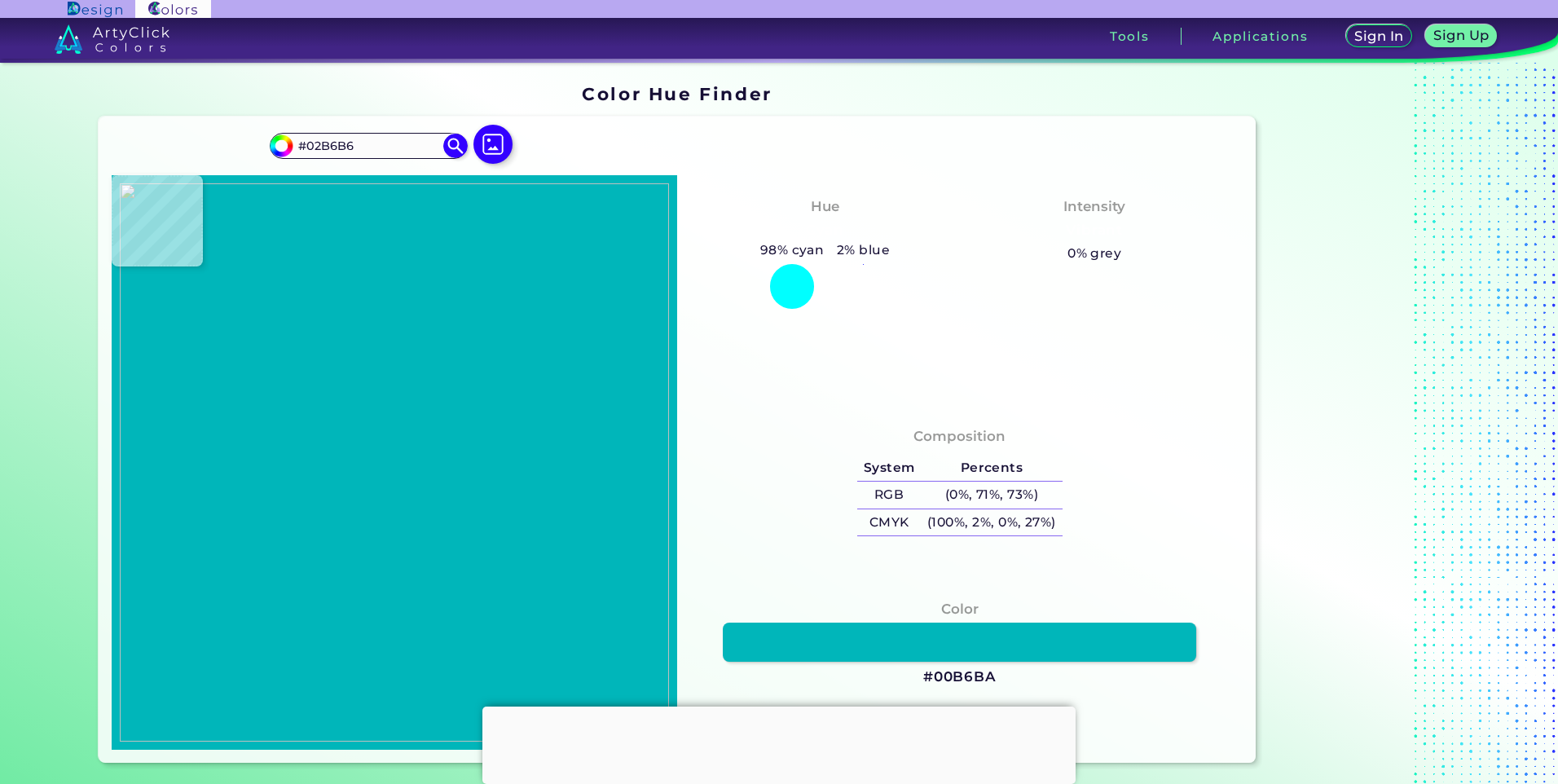
type input "#02B6B5"
type input "#01b5b1"
type input "#01B5B1"
type input "#02b4b1"
type input "#02B4B1"
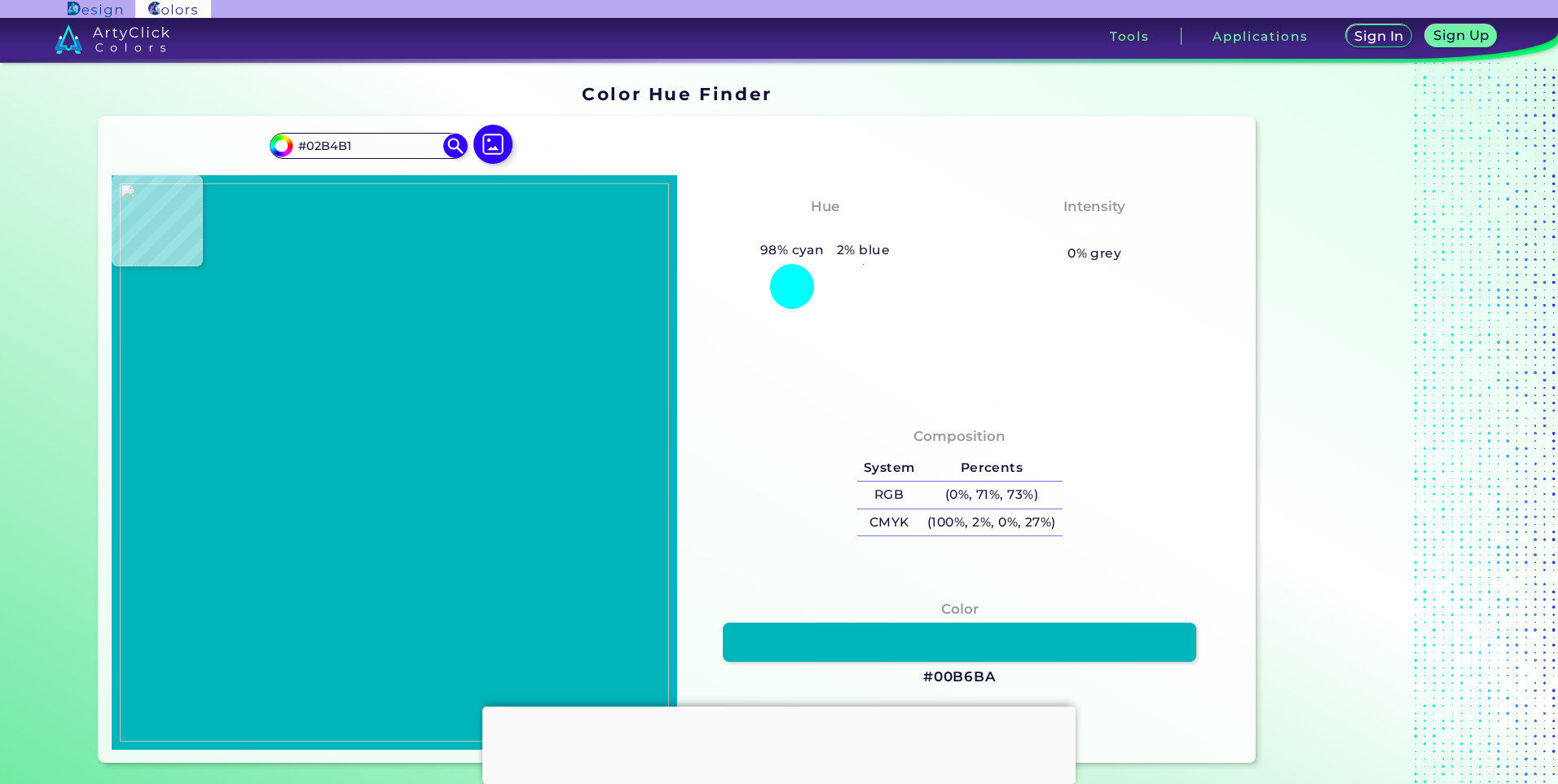
type input "#03b4b1"
type input "#03B4B1"
type input "#02b5af"
type input "#02B5AF"
type input "#02b5b0"
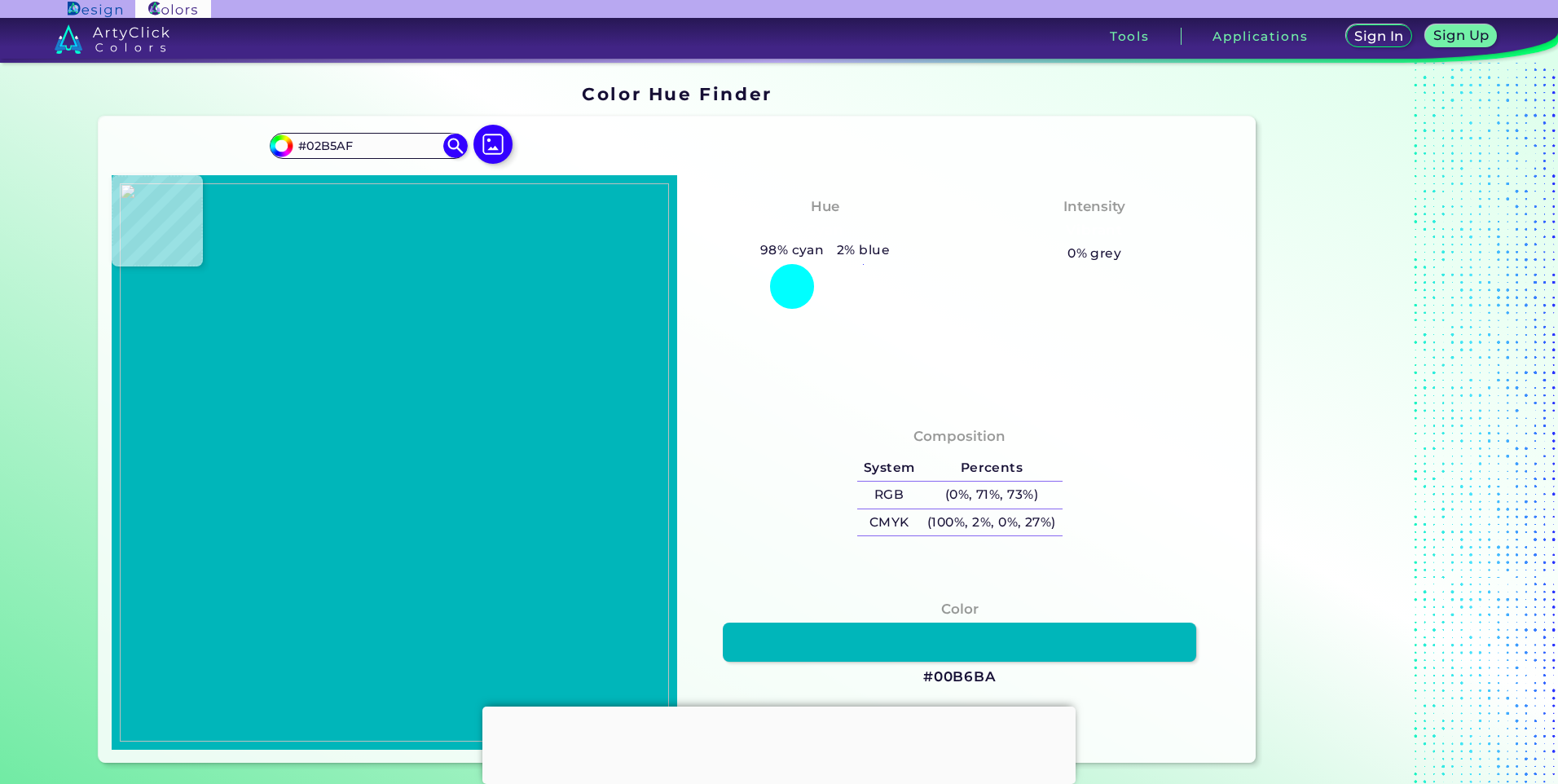
type input "#02B5B0"
type input "#02b5af"
type input "#02B5AF"
type input "#02b5b0"
type input "#02B5B0"
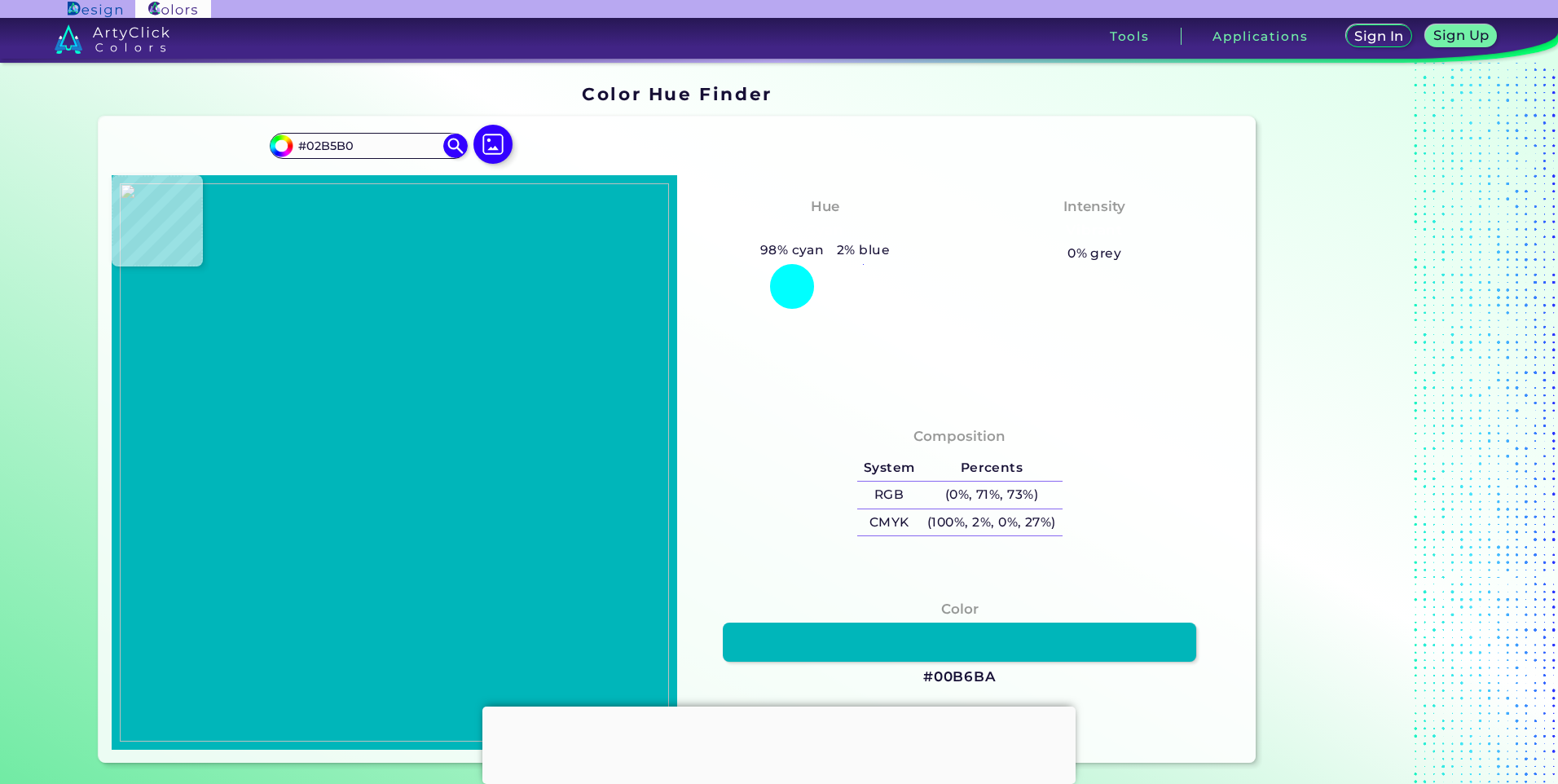
type input "#02b4b3"
type input "#02B4B3"
type input "#02b4b4"
type input "#02B4B4"
type input "#01b3b4"
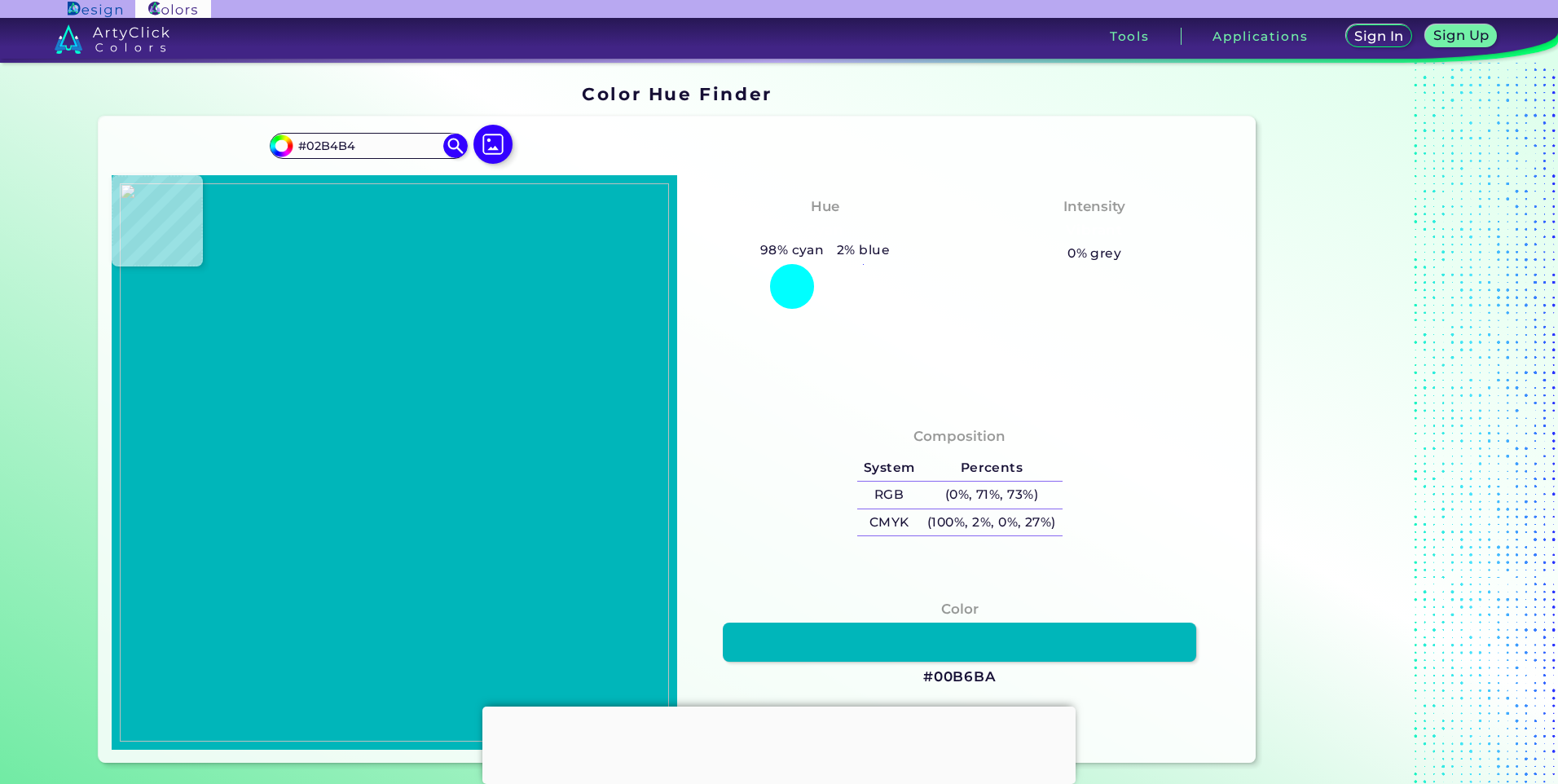
type input "#01B3B4"
type input "#01b4b4"
type input "#01B4B4"
type input "#00b3b1"
type input "#00B3B1"
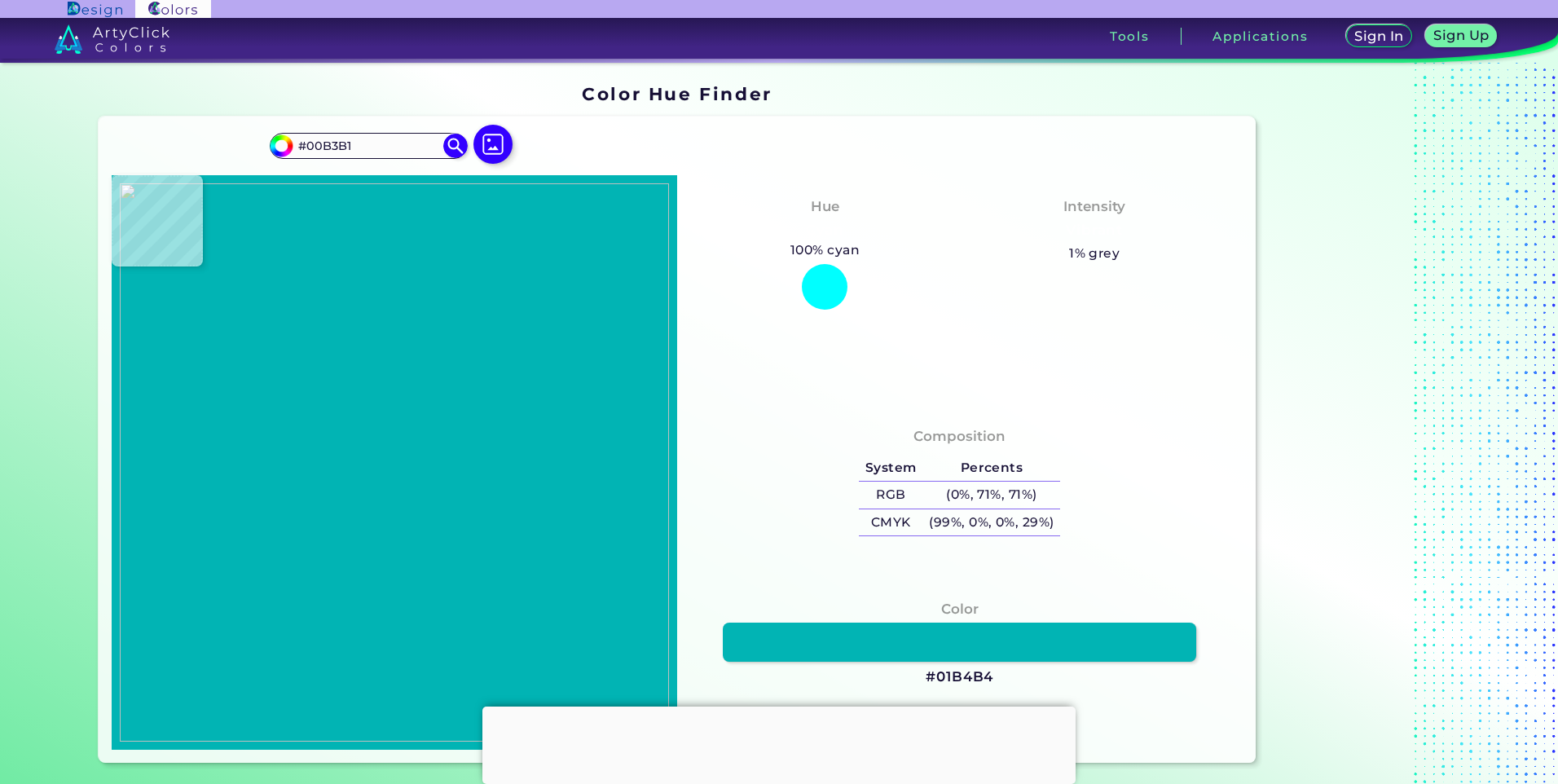
type input "#03b3b2"
type input "#03B3B2"
type input "#03b4b0"
type input "#03B4B0"
type input "#03b6b0"
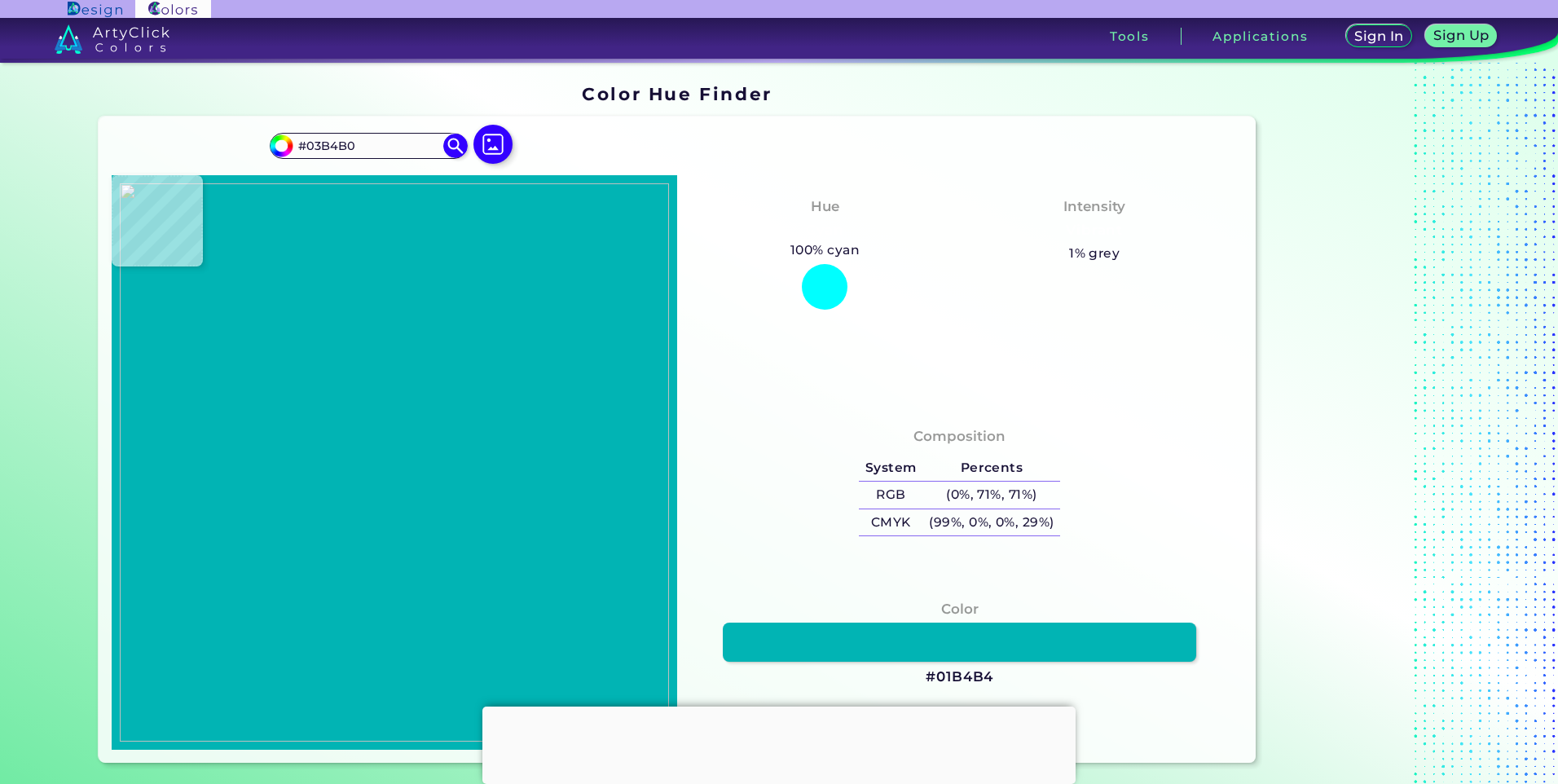
type input "#03B6B0"
type input "#02b4b0"
type input "#02B4B0"
type input "#03b3ae"
type input "#03B3AE"
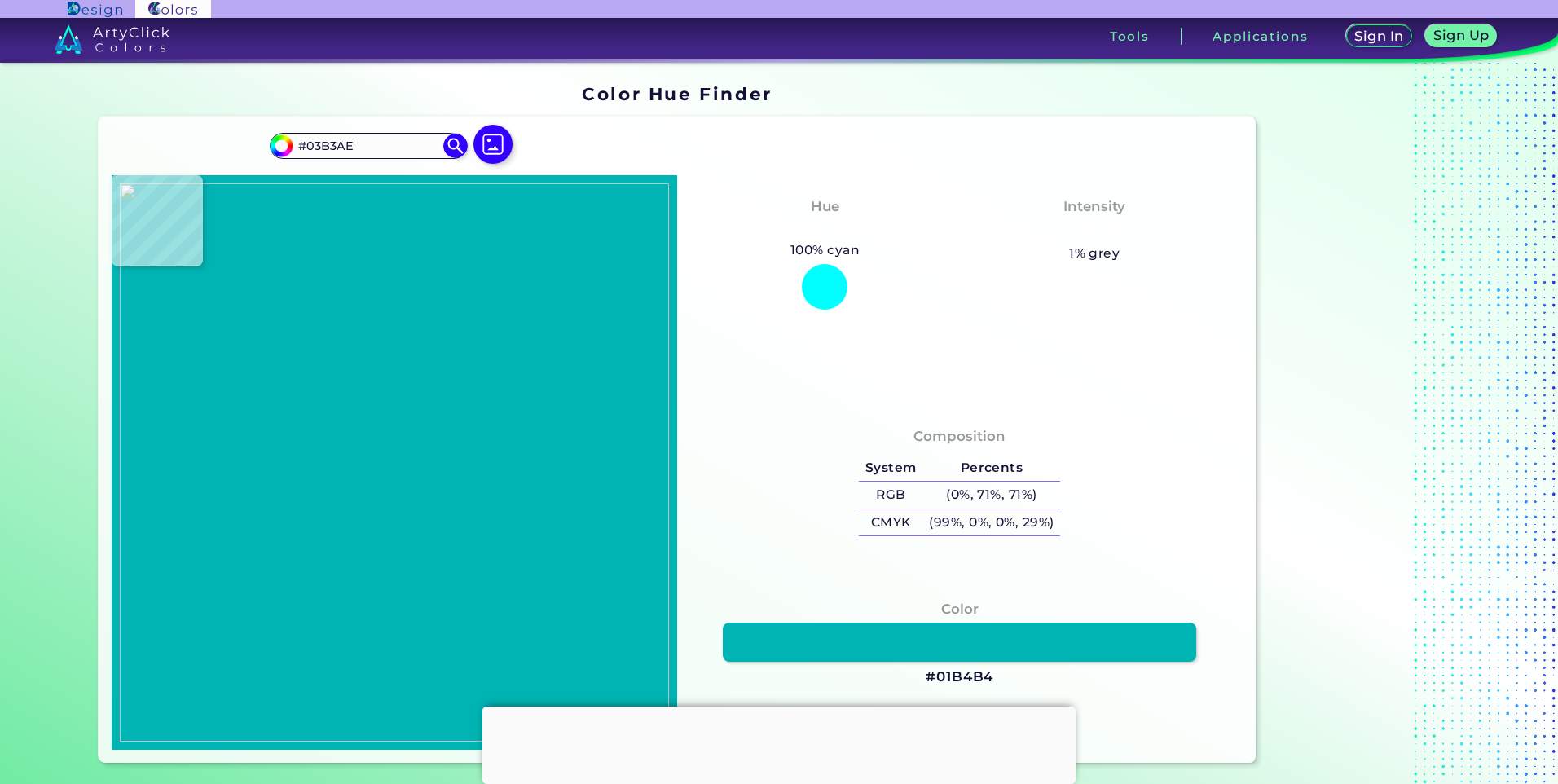
type input "#06b2ac"
type input "#06B2AC"
type input "#0bb2ad"
type input "#0BB2AD"
type input "#0db1ae"
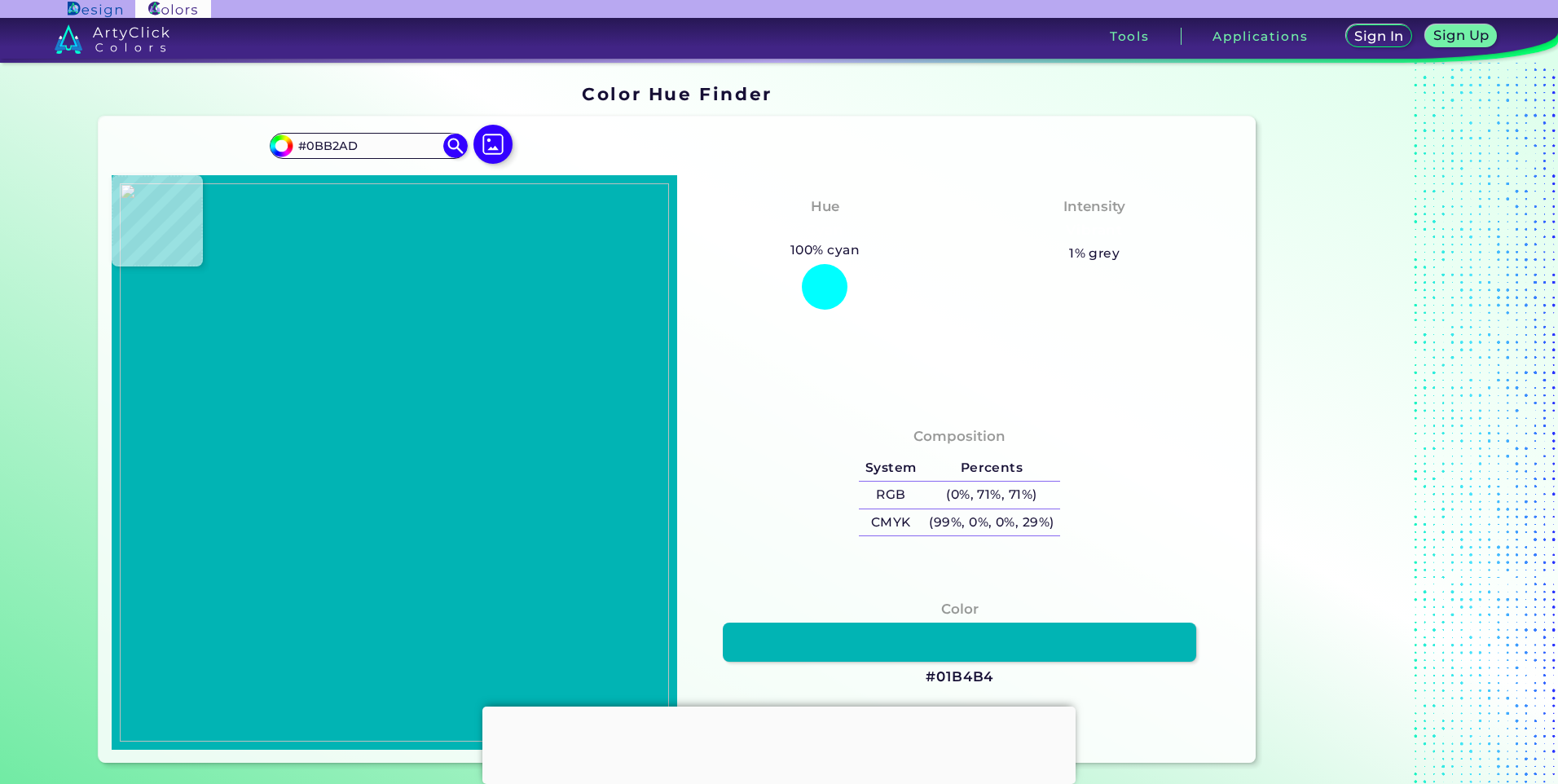
type input "#0DB1AE"
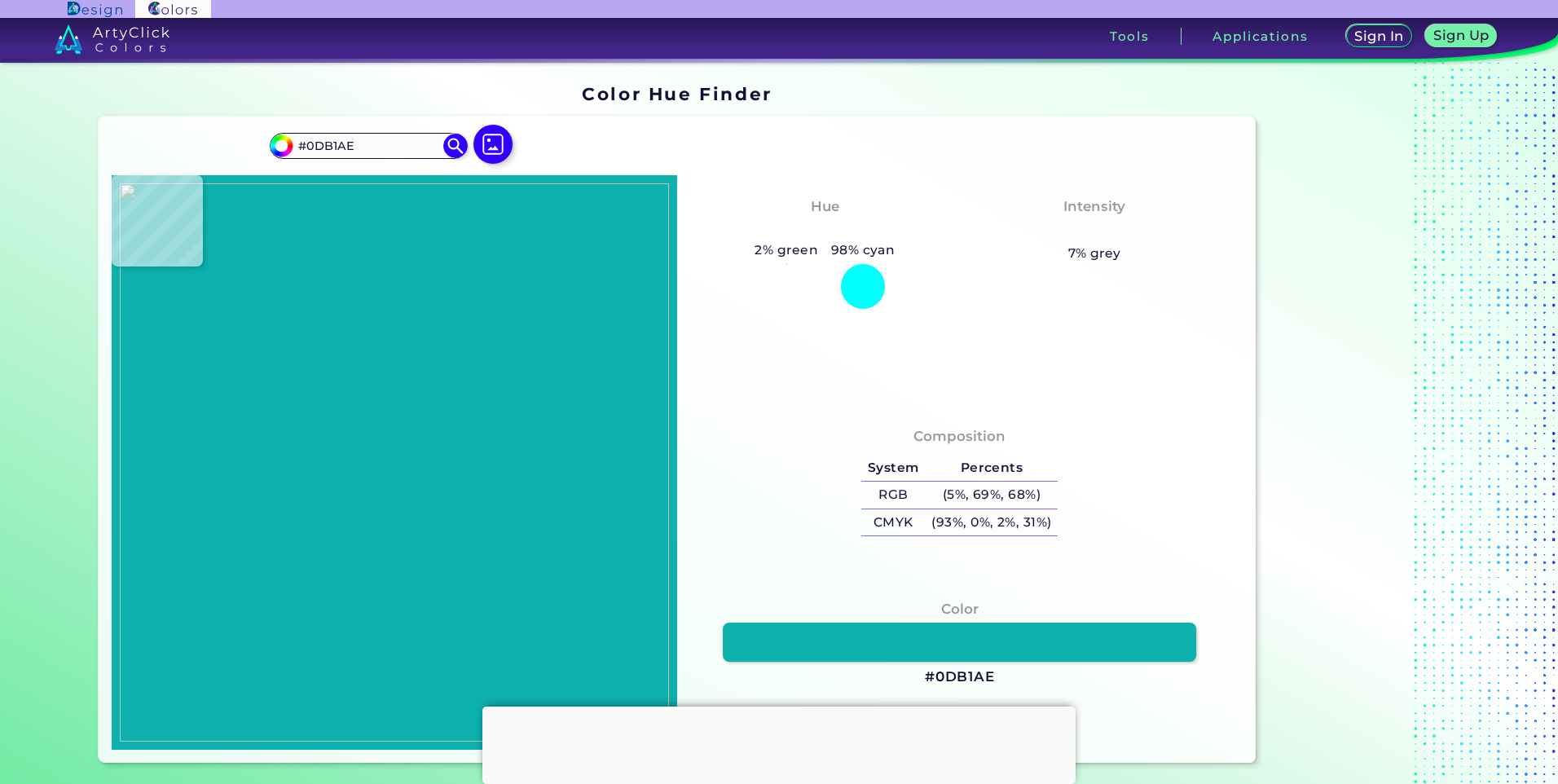
type input "#0cb0ab"
type input "#0CB0AB"
type input "#08b0aa"
type input "#08B0AA"
type input "#05b2aa"
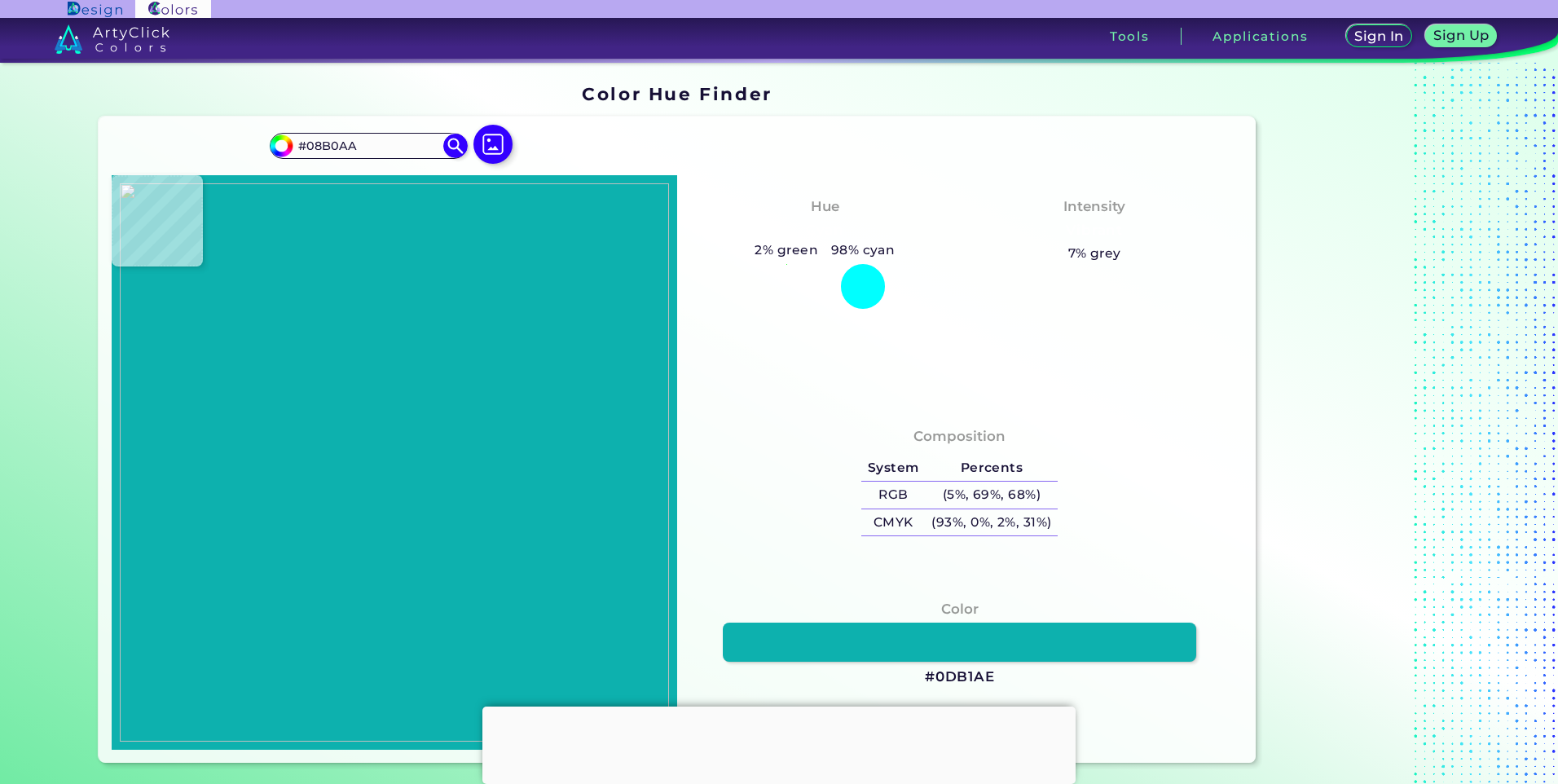
type input "#05B2AA"
type input "#01b4aa"
type input "#01B4AA"
type input "#00b5aa"
type input "#00B5AA"
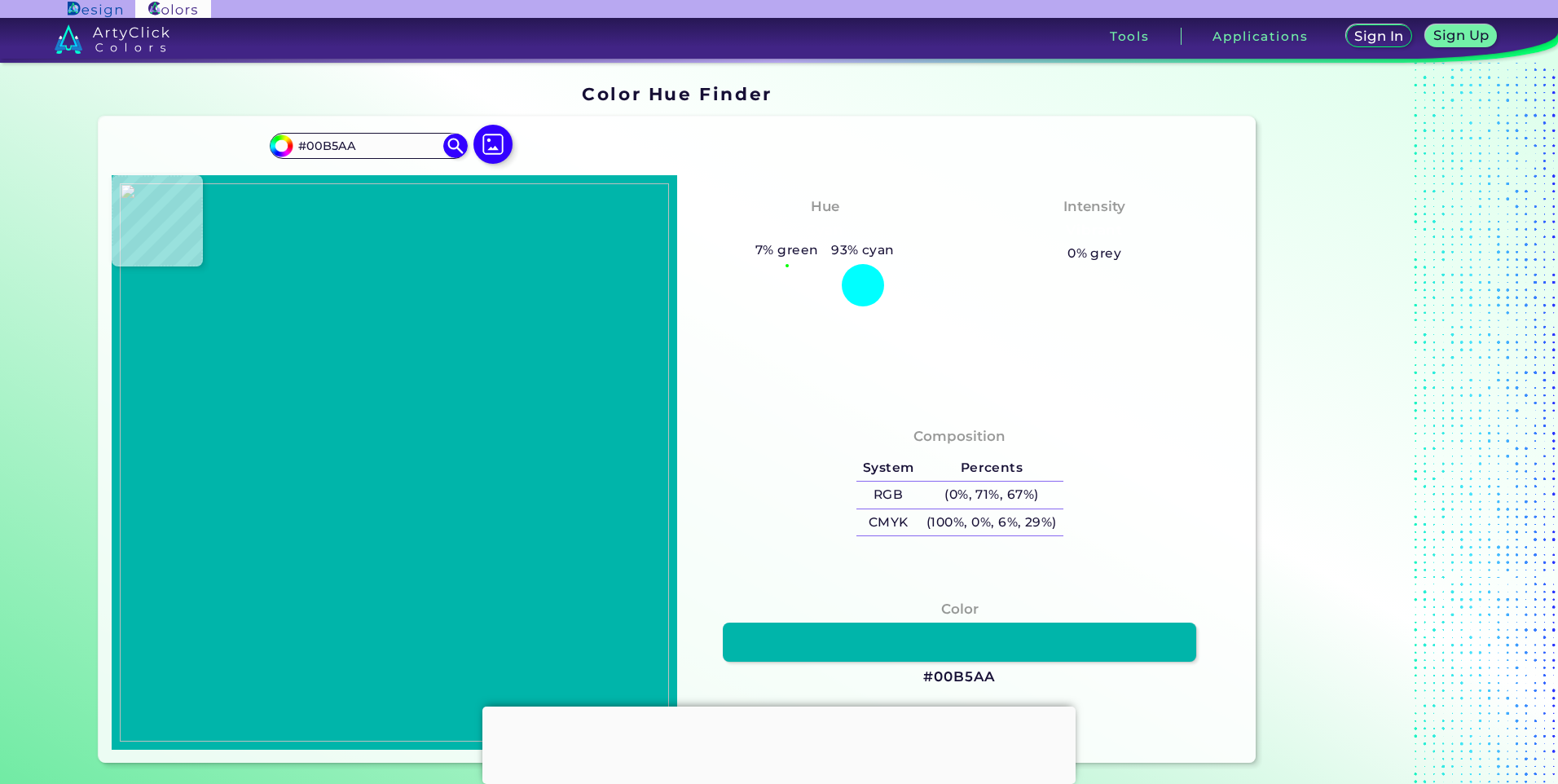
type input "#00b3a9"
type input "#00B3A9"
type input "#028a99"
type input "#028A99"
type input "#008996"
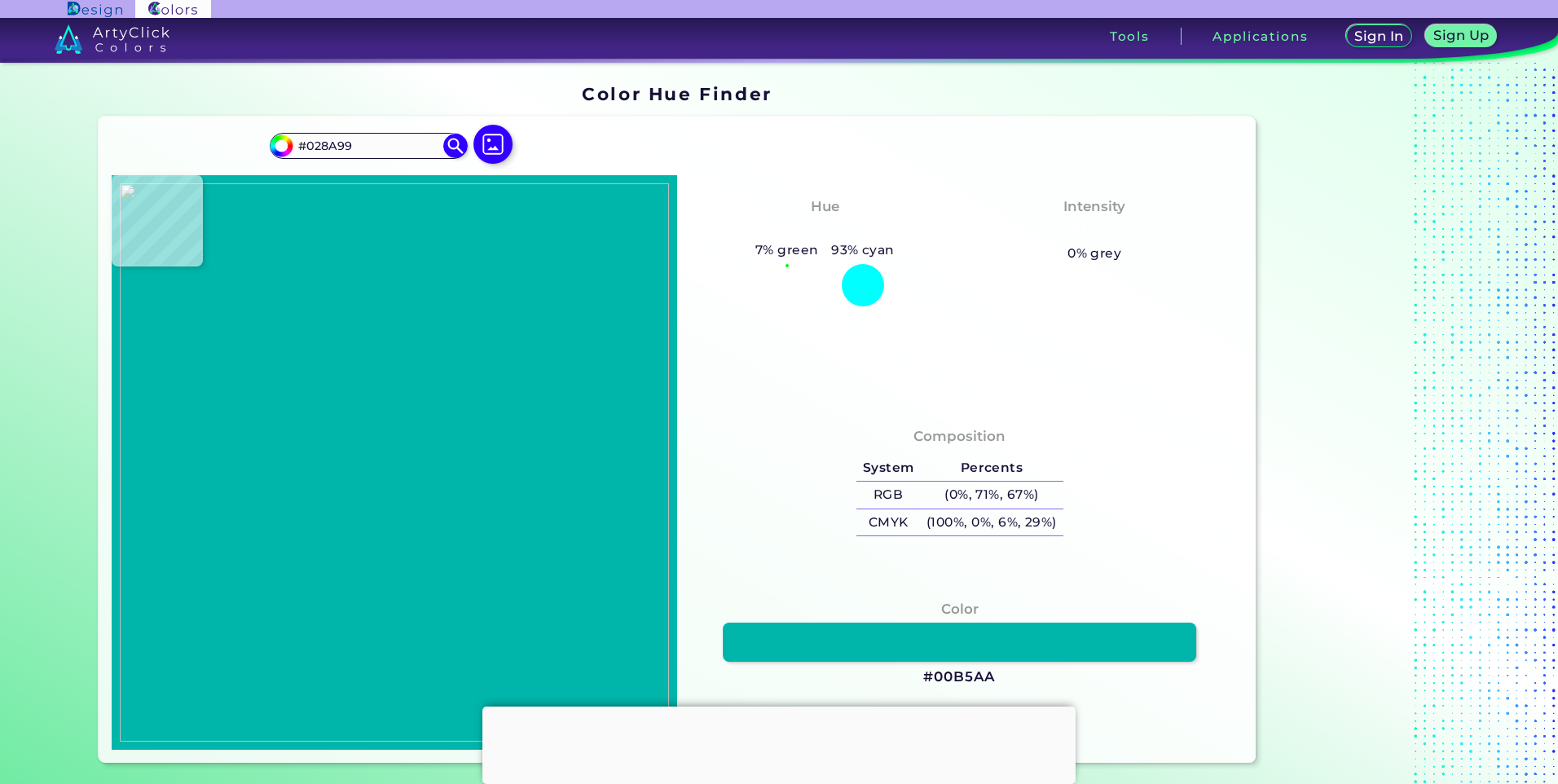
type input "#008996"
type input "#008890"
type input "#01888f"
type input "#01888F"
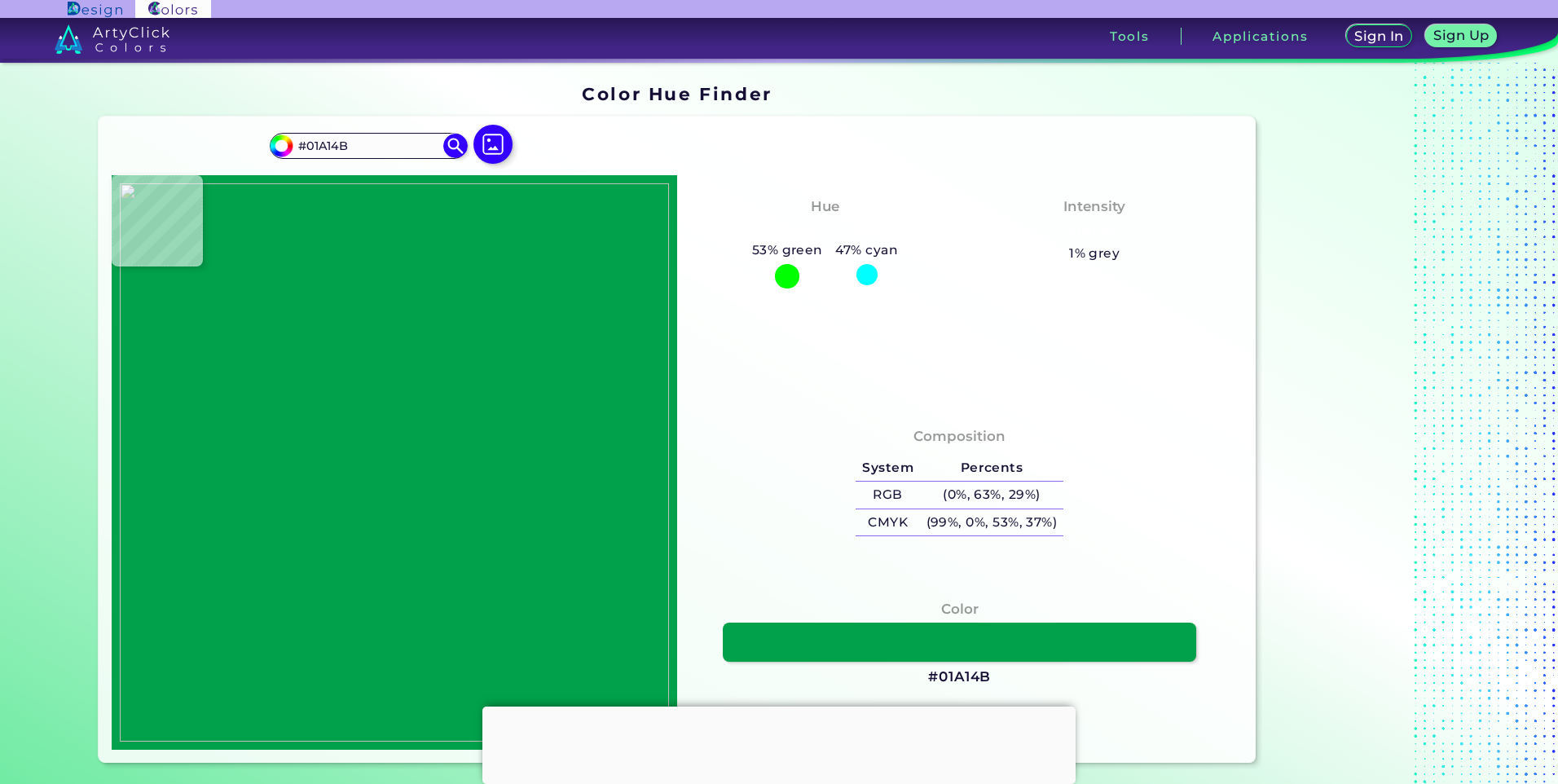
click at [354, 675] on img at bounding box center [394, 462] width 550 height 558
drag, startPoint x: 988, startPoint y: 674, endPoint x: 923, endPoint y: 677, distance: 65.1
click at [923, 677] on div "Color #01A14B" at bounding box center [960, 643] width 540 height 105
copy h3 "#01A14B"
